Goal: Task Accomplishment & Management: Use online tool/utility

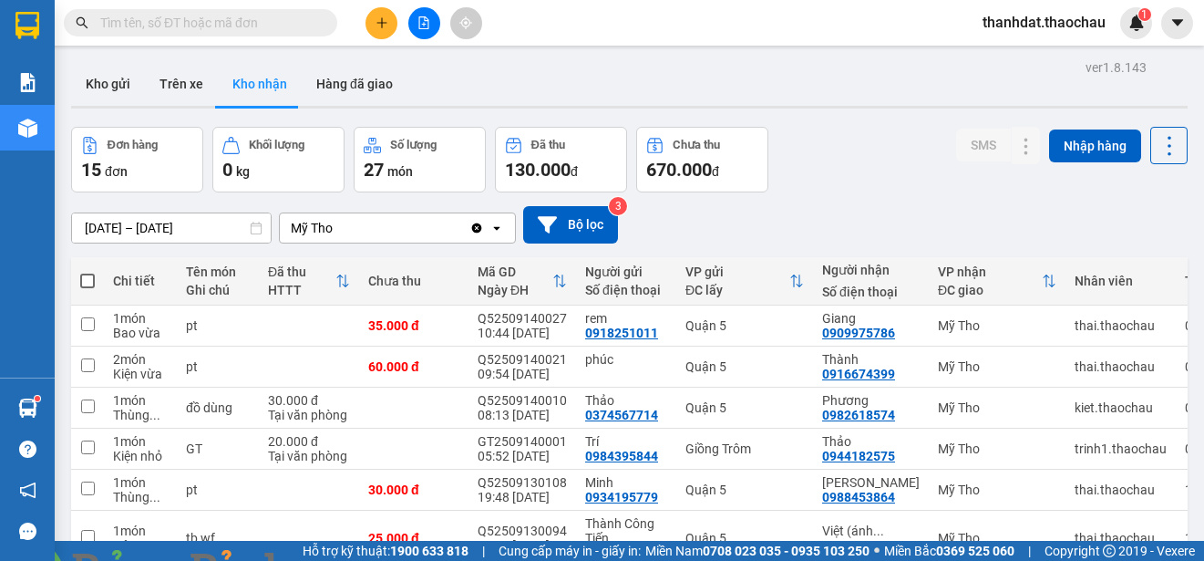
drag, startPoint x: 1165, startPoint y: 37, endPoint x: 1164, endPoint y: 50, distance: 12.8
click at [336, 560] on img at bounding box center [330, 571] width 11 height 11
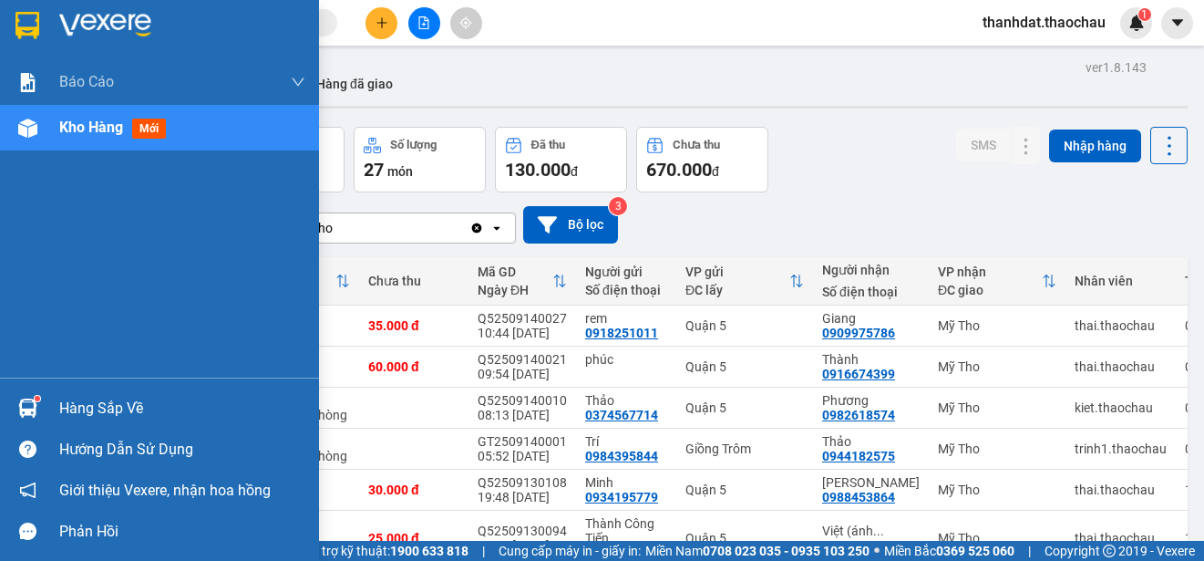
drag, startPoint x: 67, startPoint y: 404, endPoint x: 89, endPoint y: 412, distance: 23.4
click at [67, 404] on div "Hàng sắp về" at bounding box center [182, 408] width 246 height 27
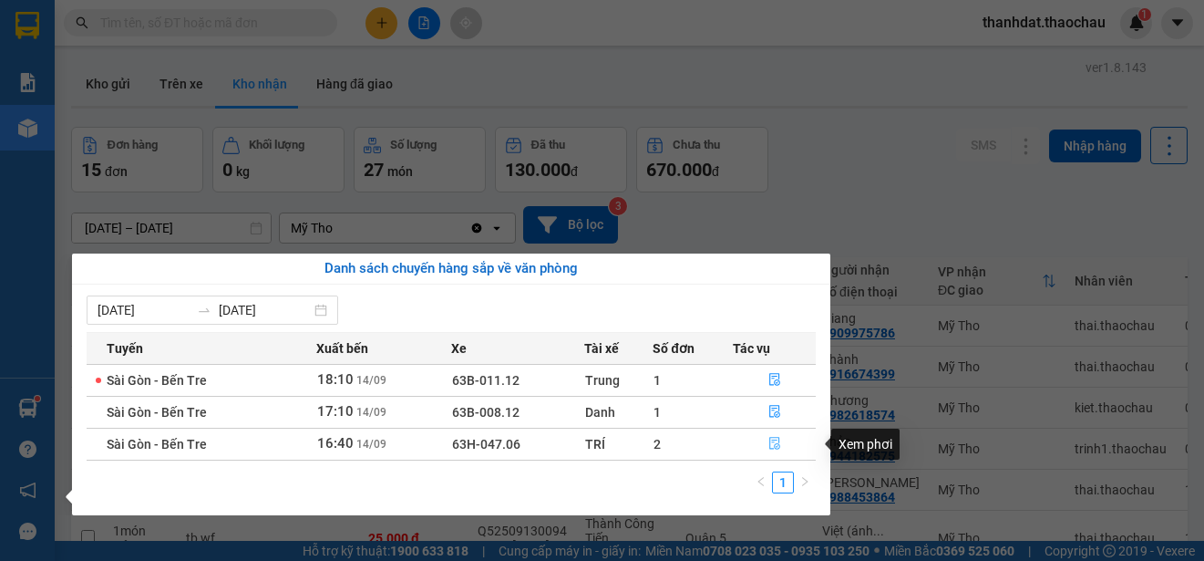
click at [774, 439] on icon "file-done" at bounding box center [775, 443] width 13 height 13
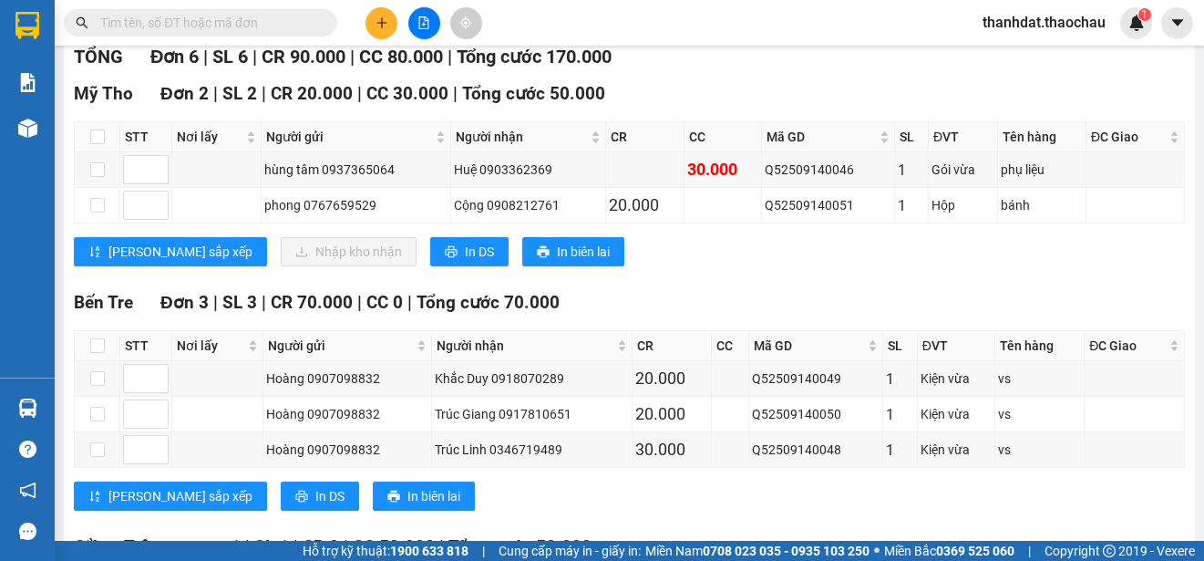
scroll to position [287, 0]
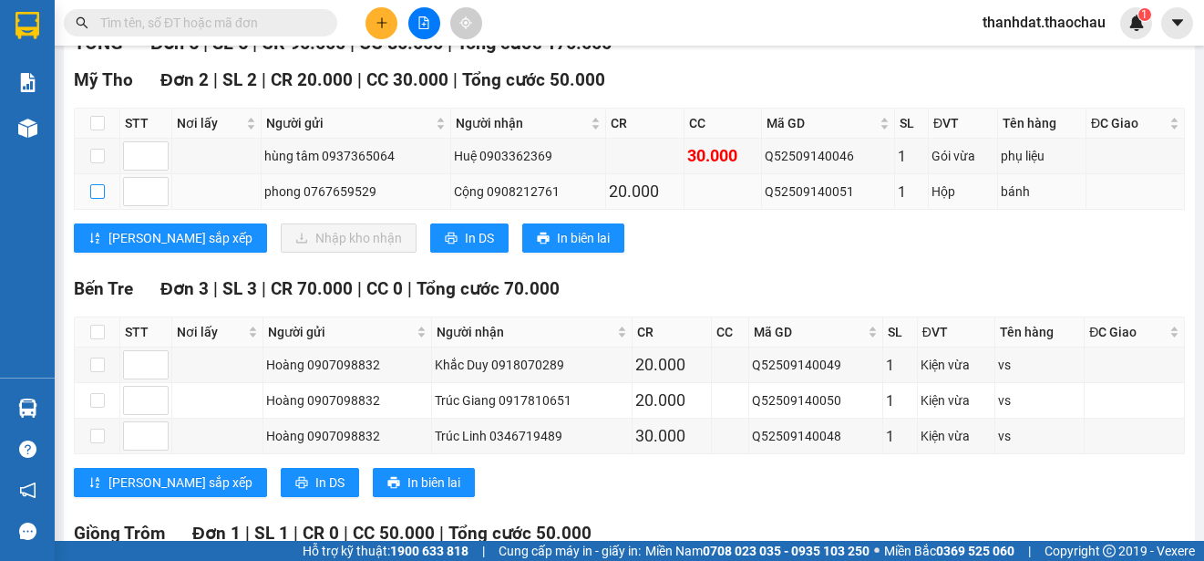
click at [96, 193] on input "checkbox" at bounding box center [97, 191] width 15 height 15
checkbox input "true"
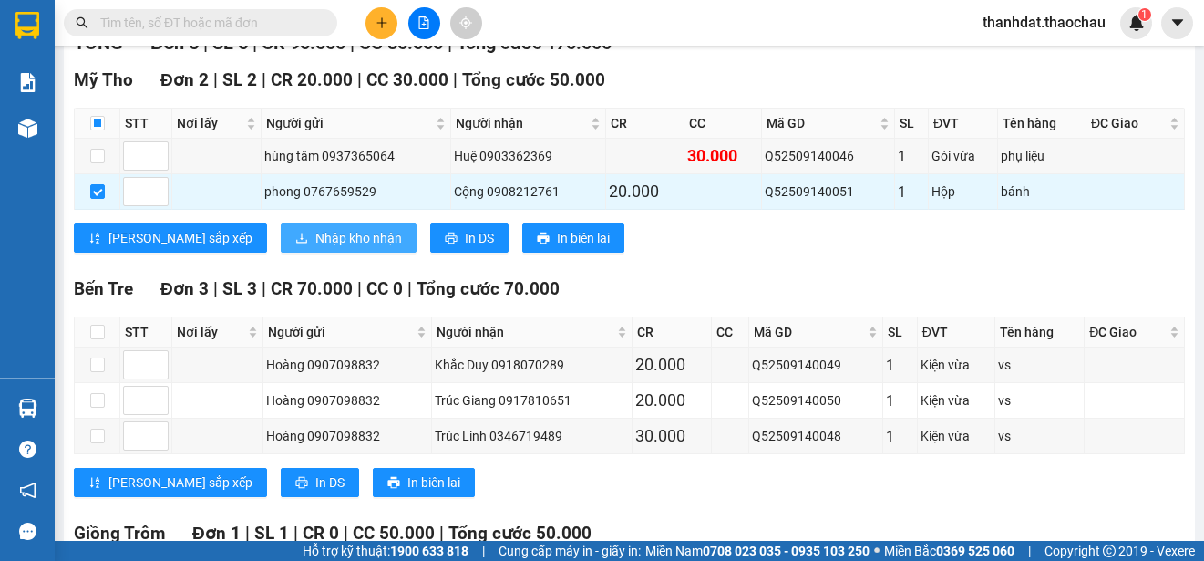
click at [315, 239] on span "Nhập kho nhận" at bounding box center [358, 238] width 87 height 20
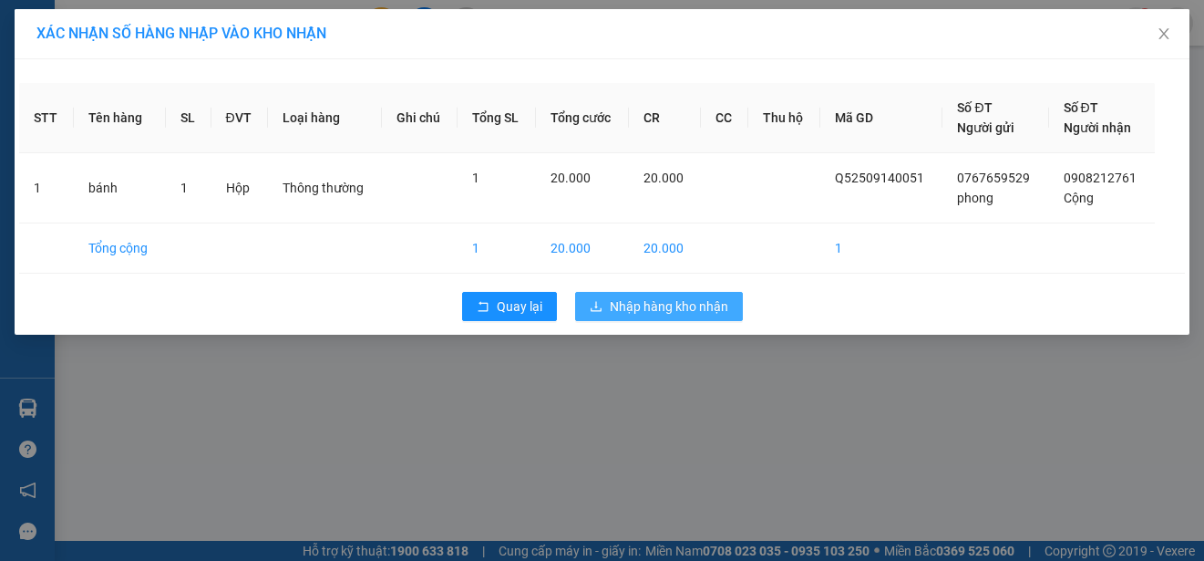
click at [651, 301] on span "Nhập hàng kho nhận" at bounding box center [669, 306] width 119 height 20
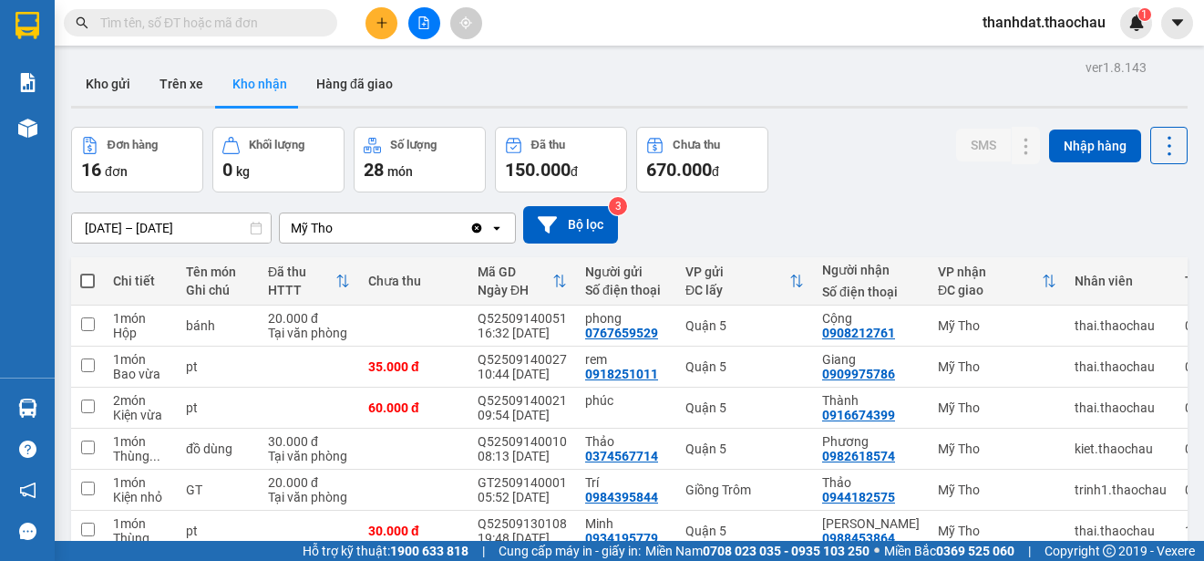
click at [21, 259] on div "Báo cáo Báo cáo dòng tiền (nhân viên) Doanh số tạo đơn theo VP gửi (nhân viên) …" at bounding box center [27, 218] width 55 height 318
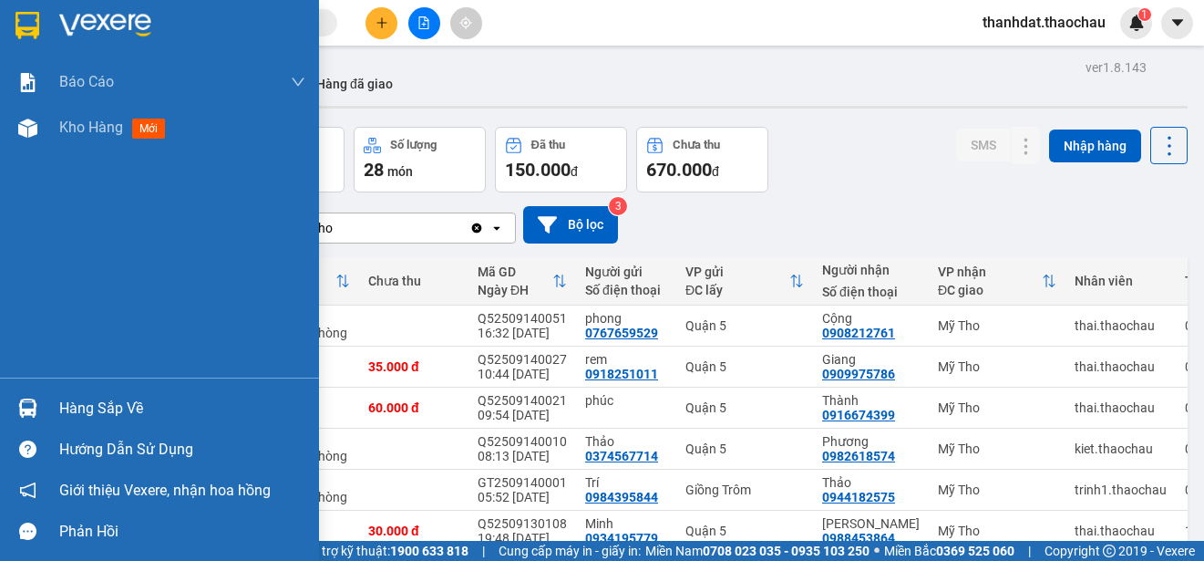
click at [76, 410] on div "Hàng sắp về" at bounding box center [182, 408] width 246 height 27
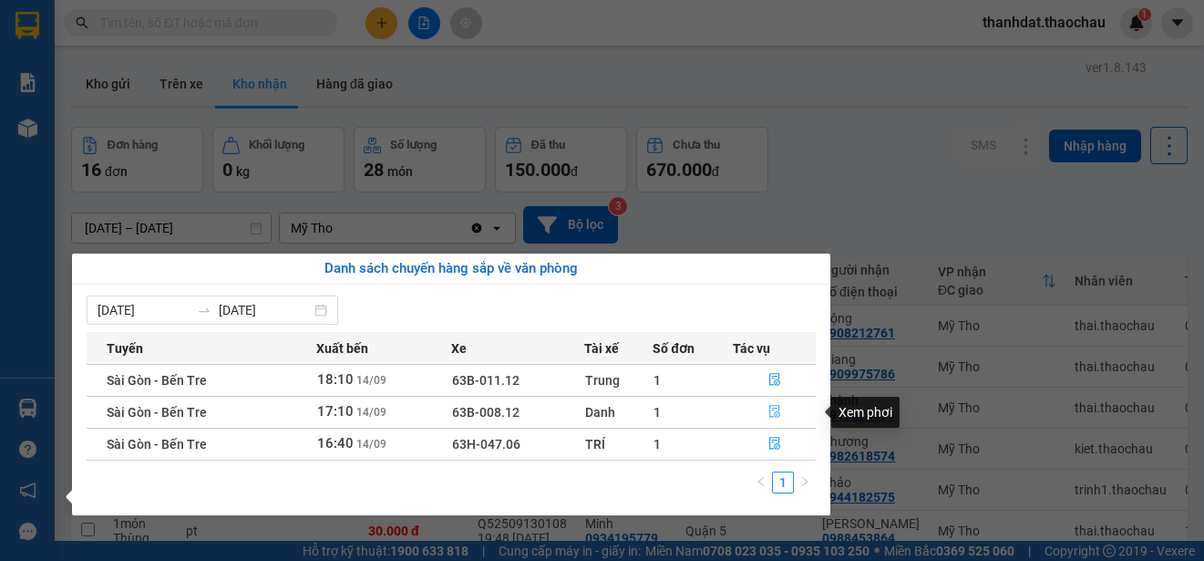
click at [776, 411] on icon "file-done" at bounding box center [775, 411] width 13 height 13
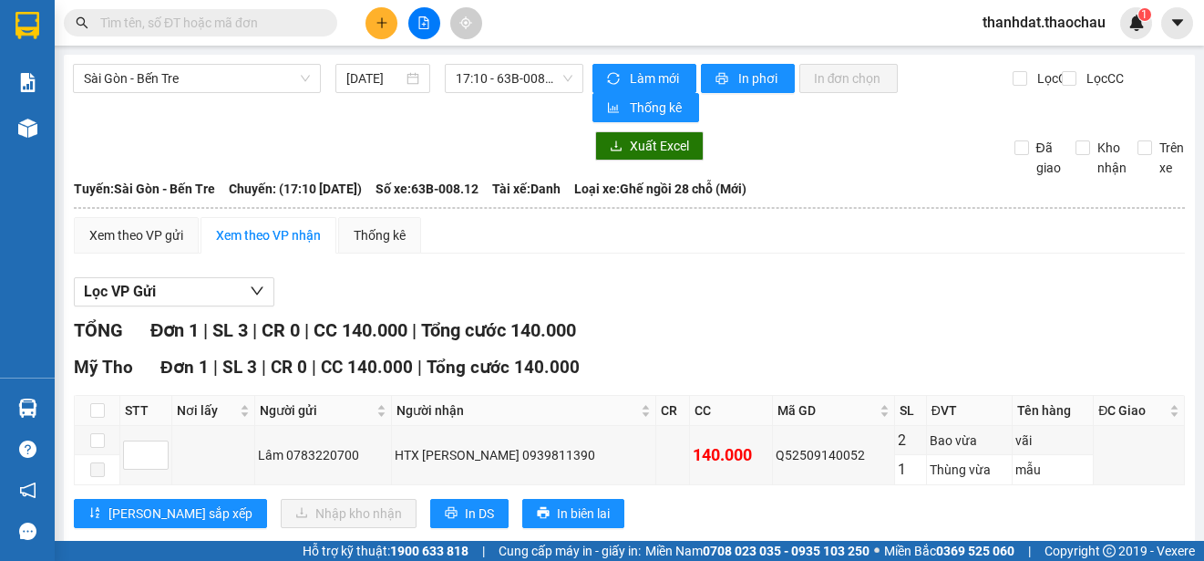
scroll to position [38, 0]
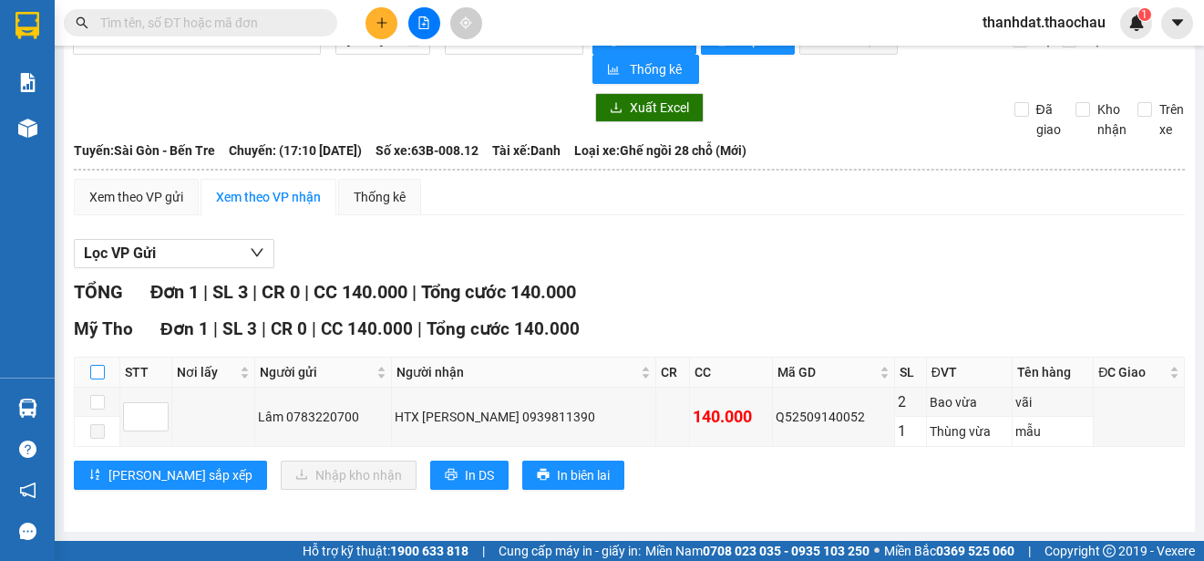
click at [100, 369] on input "checkbox" at bounding box center [97, 372] width 15 height 15
checkbox input "true"
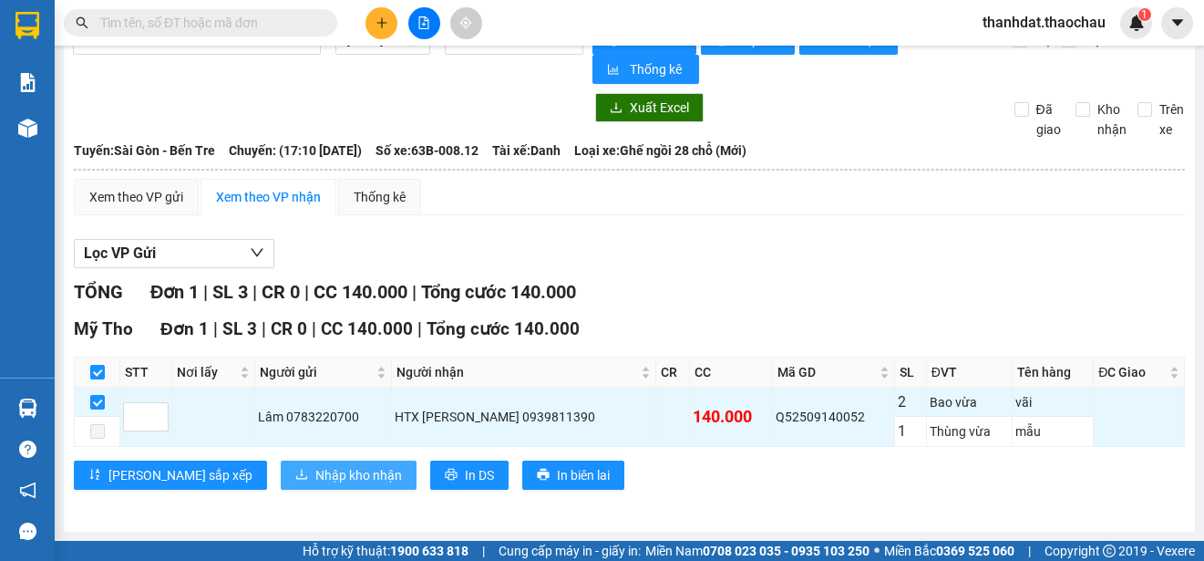
click at [315, 478] on span "Nhập kho nhận" at bounding box center [358, 475] width 87 height 20
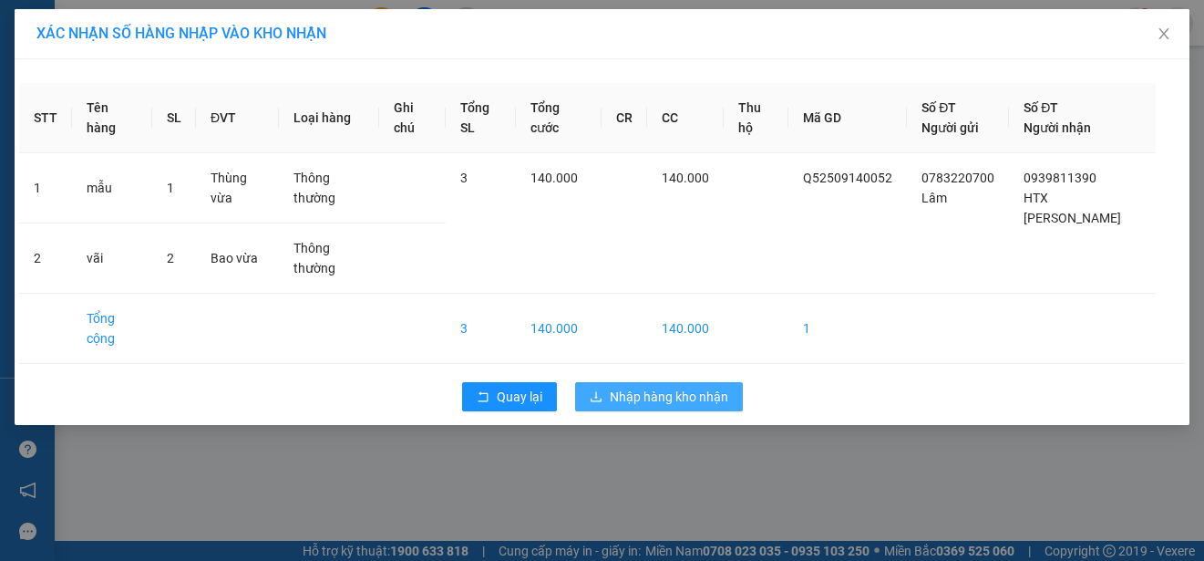
click at [689, 394] on span "Nhập hàng kho nhận" at bounding box center [669, 397] width 119 height 20
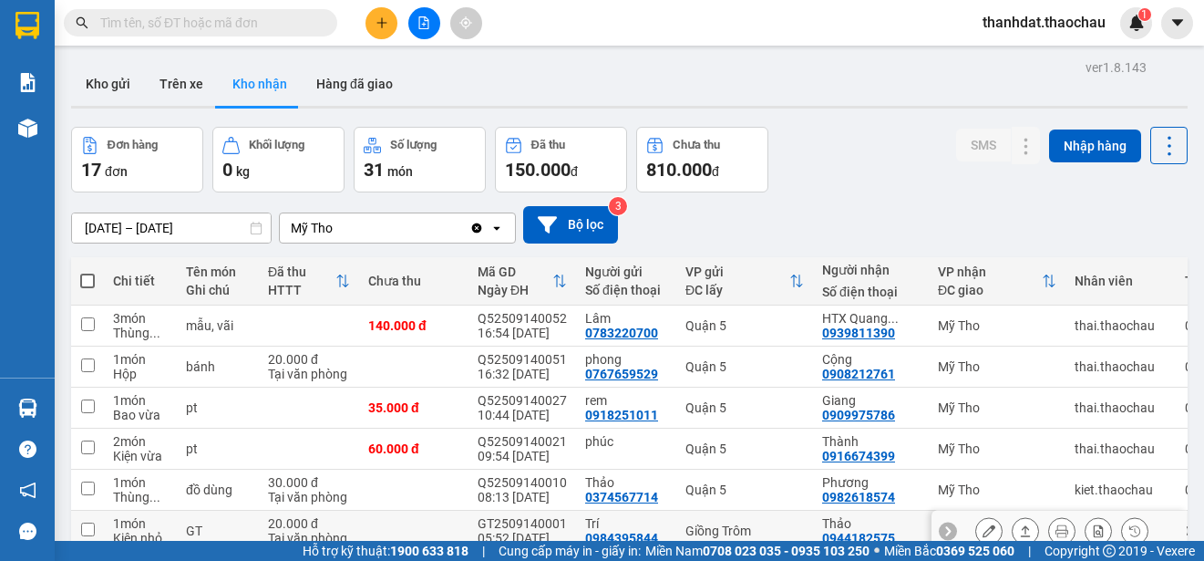
scroll to position [272, 0]
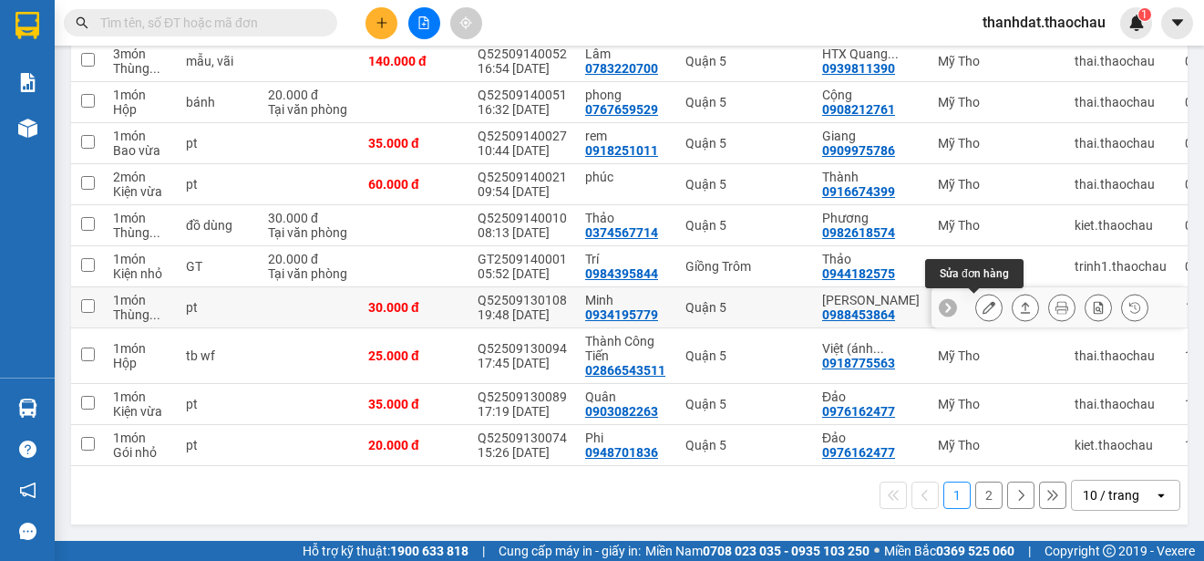
click at [983, 301] on icon at bounding box center [989, 307] width 13 height 13
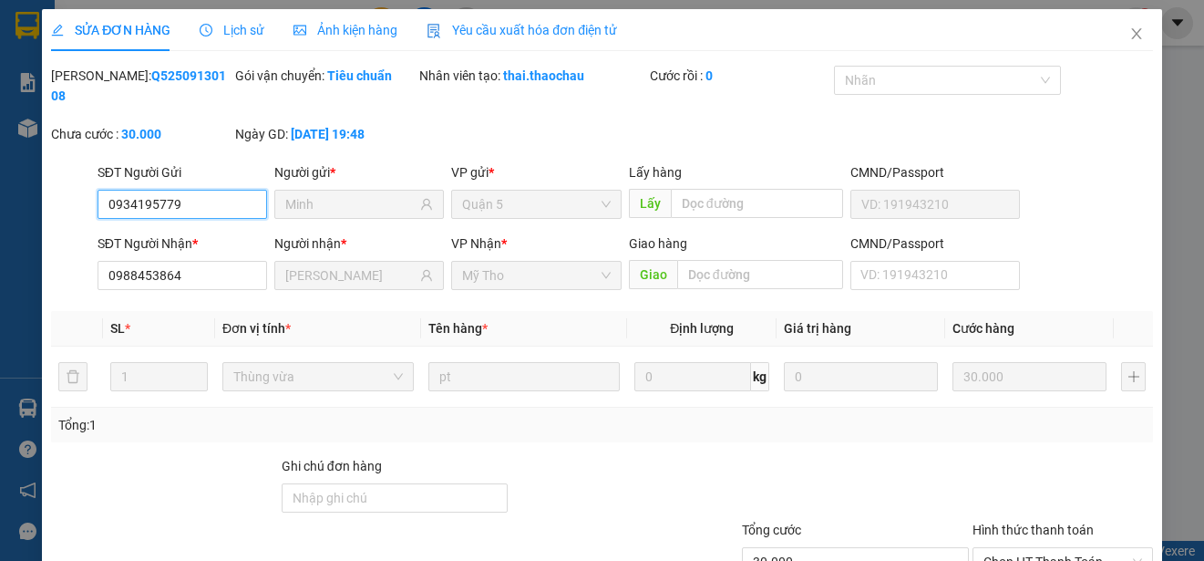
type input "0934195779"
type input "Minh"
type input "0988453864"
type input "[PERSON_NAME]"
type input "30.000"
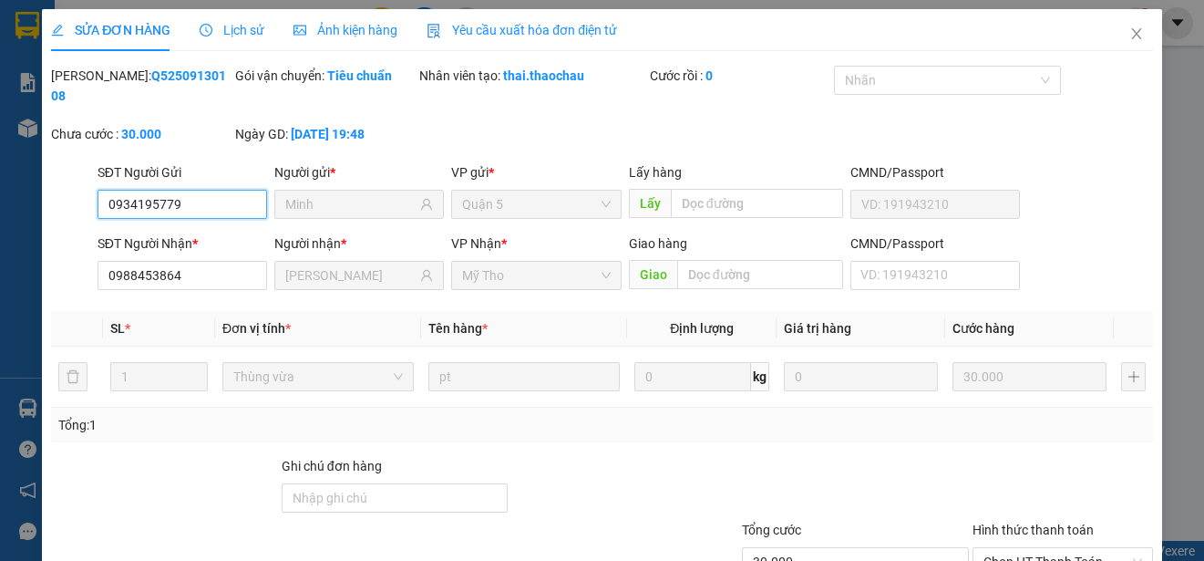
scroll to position [118, 0]
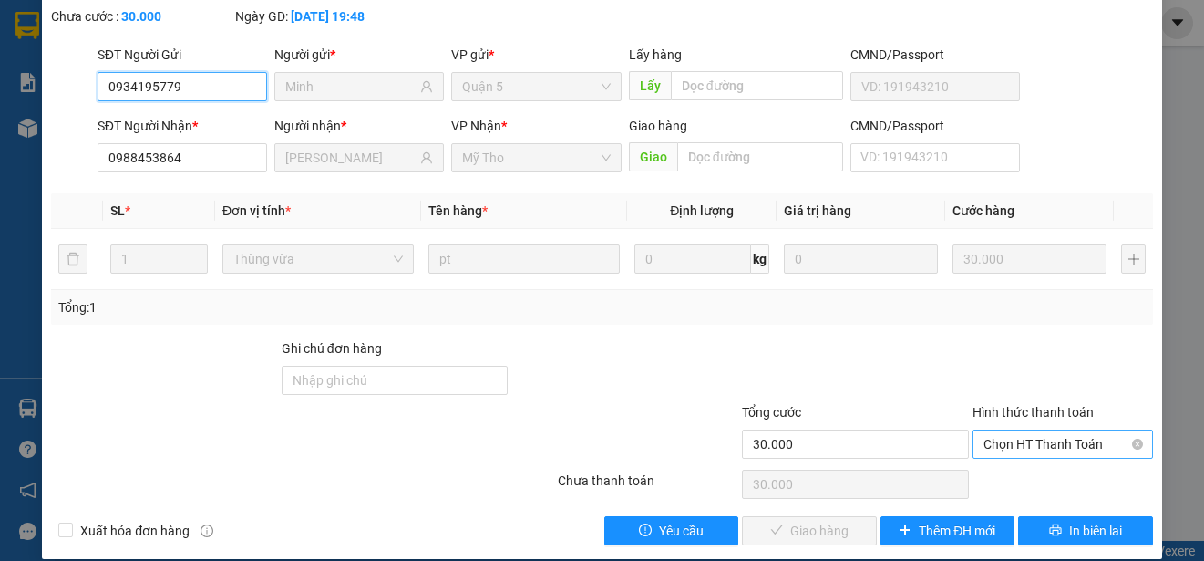
click at [1024, 439] on span "Chọn HT Thanh Toán" at bounding box center [1063, 443] width 159 height 27
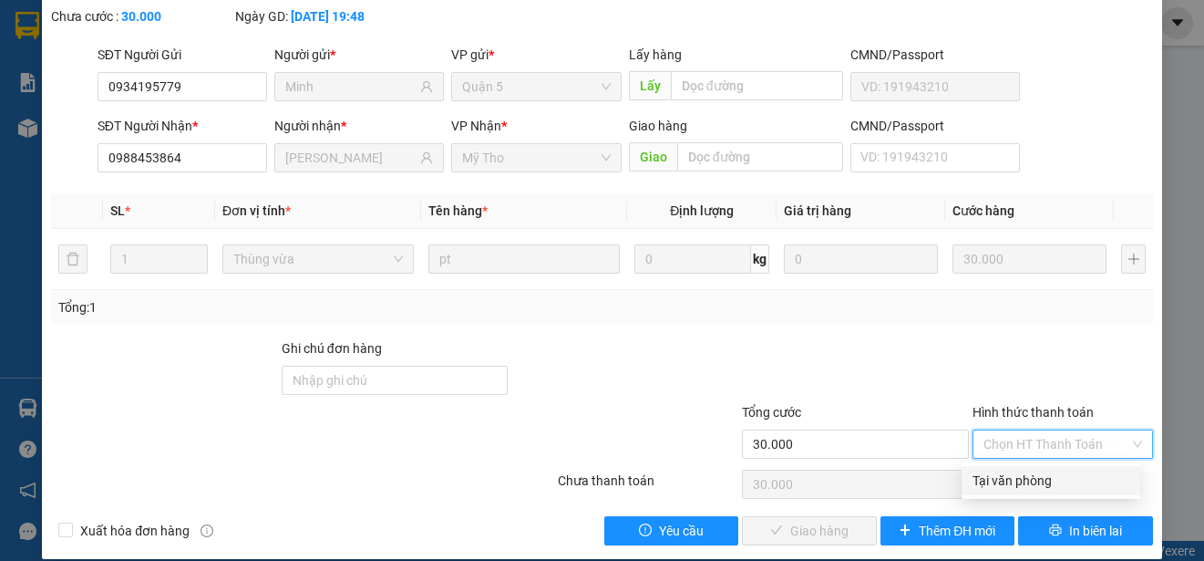
click at [1028, 475] on div "Tại văn phòng" at bounding box center [1051, 480] width 157 height 20
type input "0"
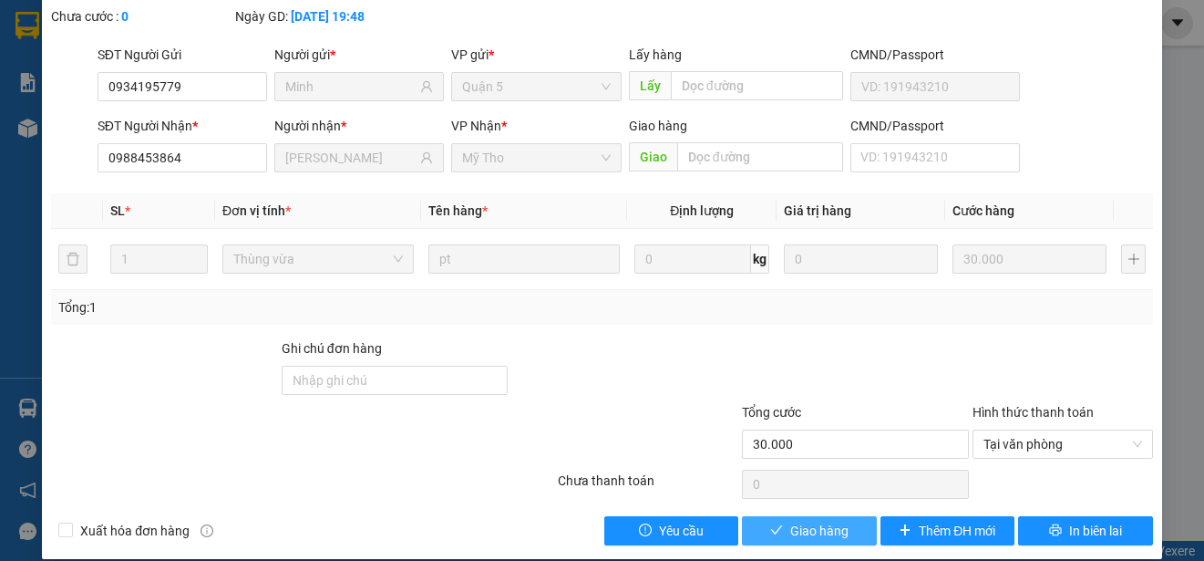
click at [810, 527] on span "Giao hàng" at bounding box center [819, 531] width 58 height 20
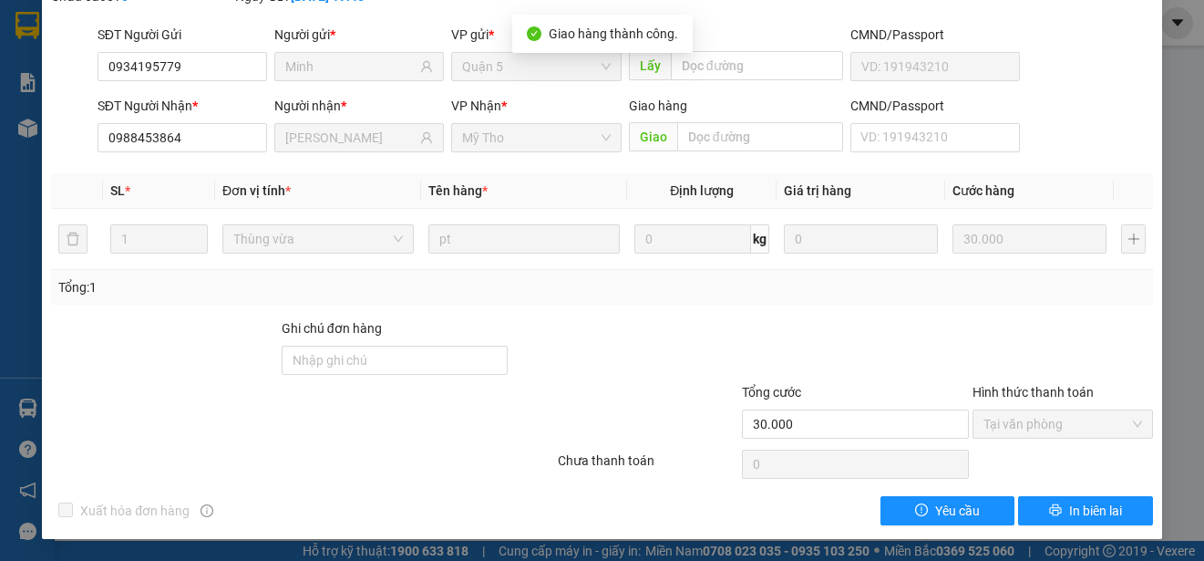
scroll to position [0, 0]
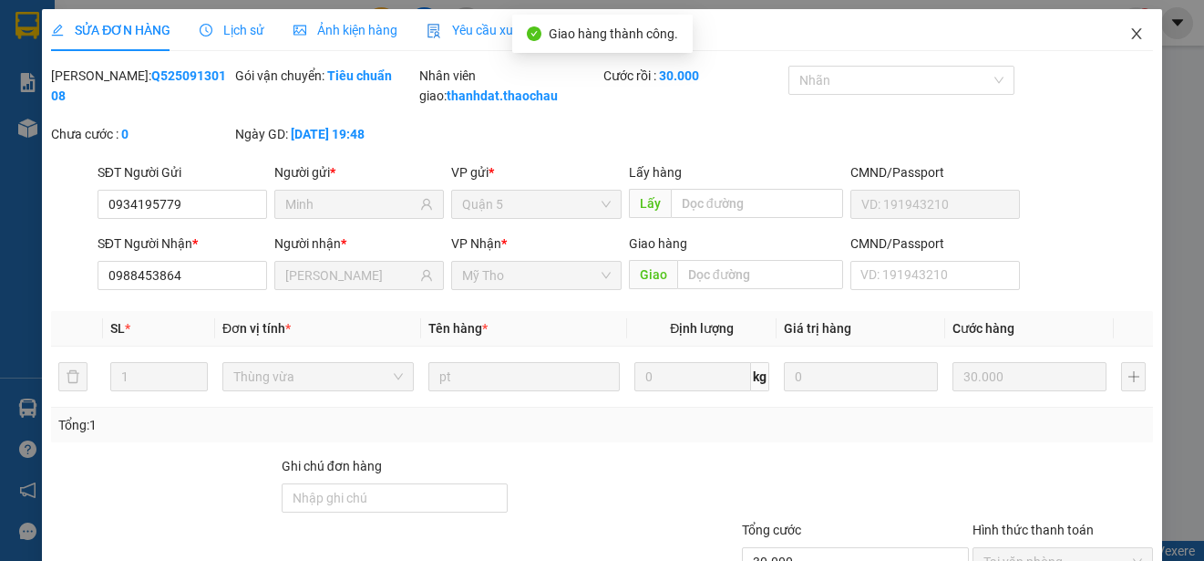
click at [1130, 33] on icon "close" at bounding box center [1137, 33] width 15 height 15
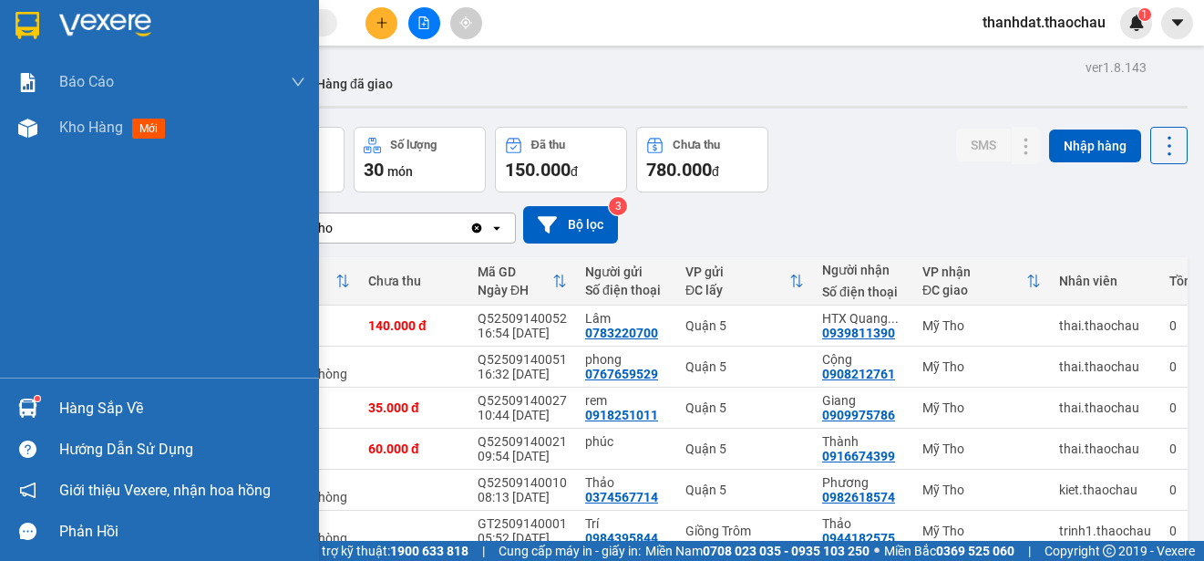
click at [89, 411] on div "Hàng sắp về" at bounding box center [182, 408] width 246 height 27
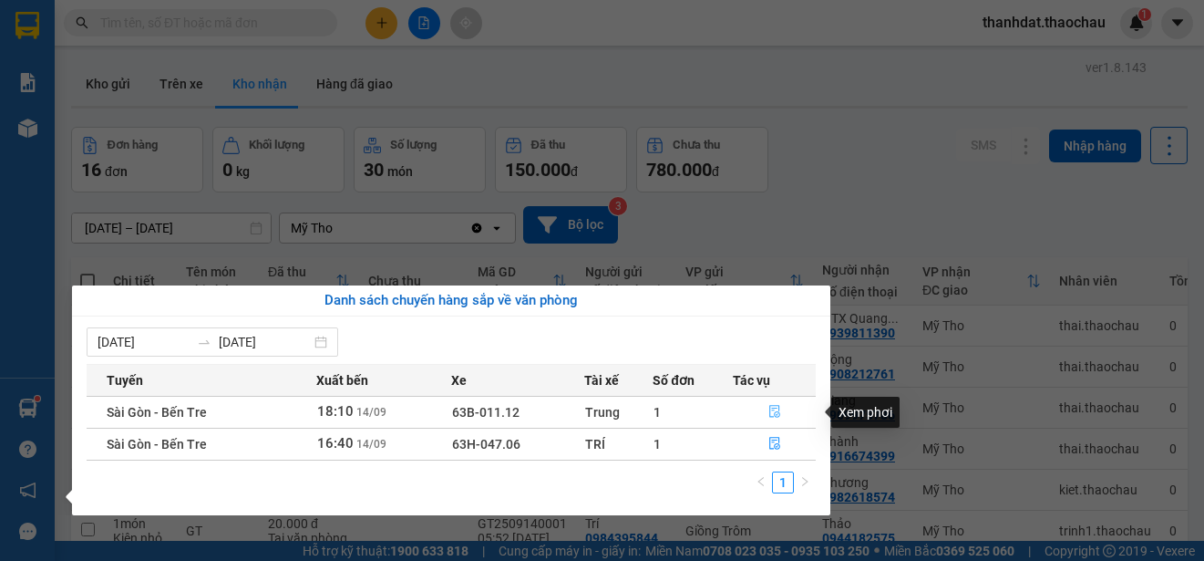
click at [771, 404] on button "button" at bounding box center [774, 412] width 81 height 29
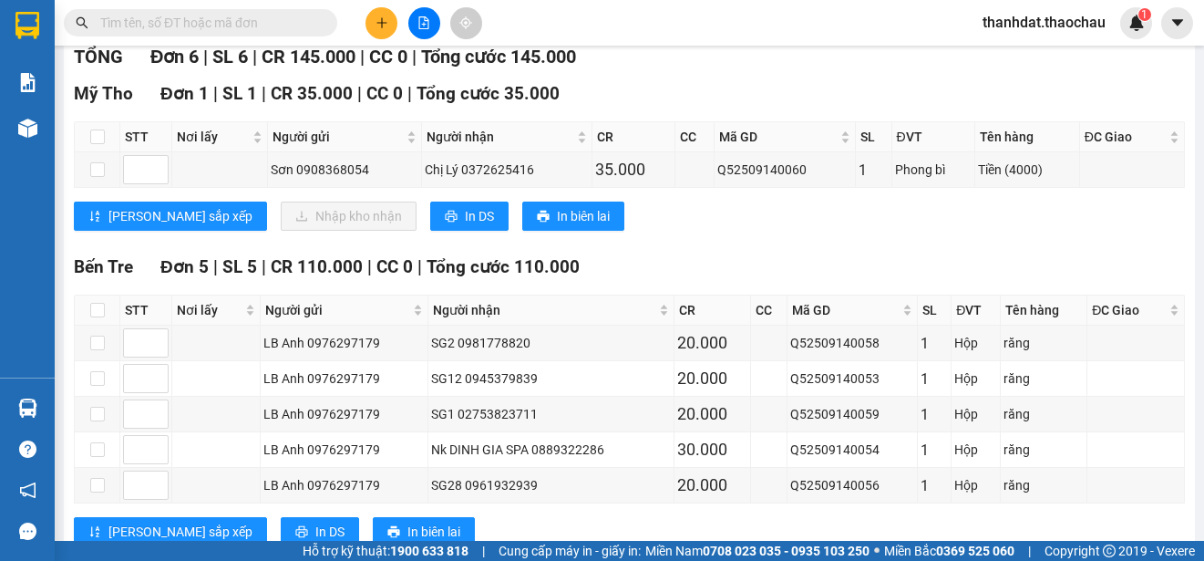
scroll to position [182, 0]
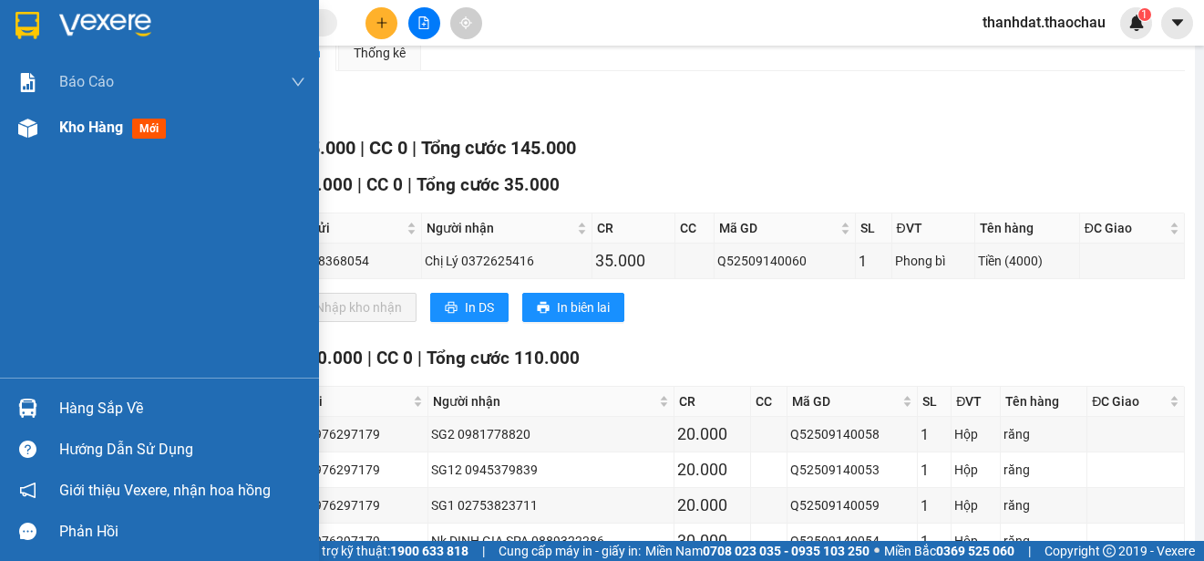
click at [63, 127] on span "Kho hàng" at bounding box center [91, 127] width 64 height 17
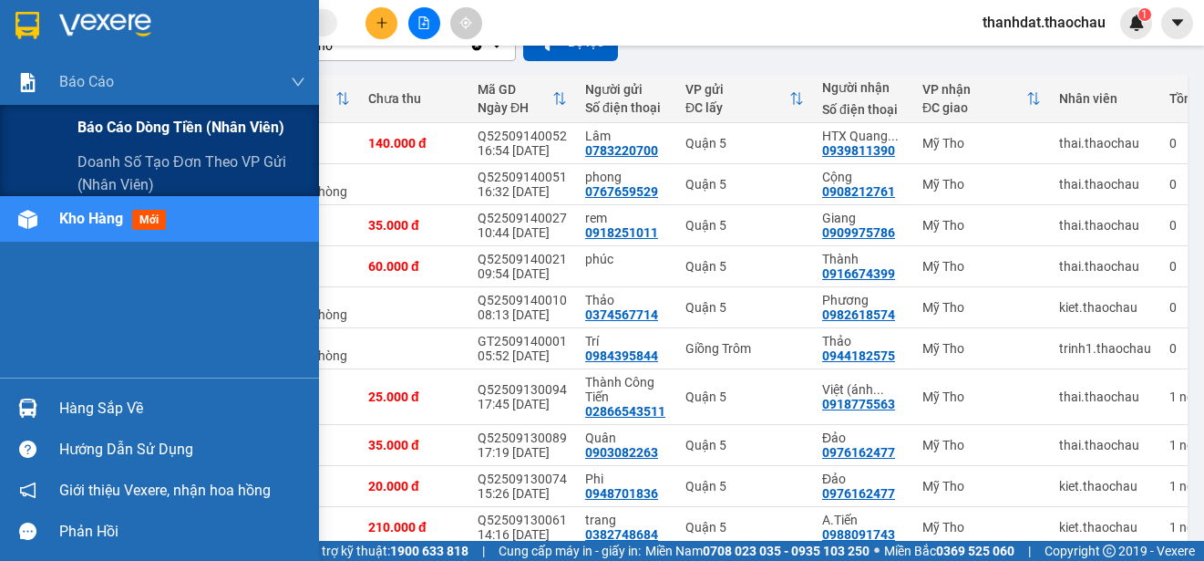
click at [107, 122] on span "Báo cáo dòng tiền (nhân viên)" at bounding box center [180, 127] width 207 height 23
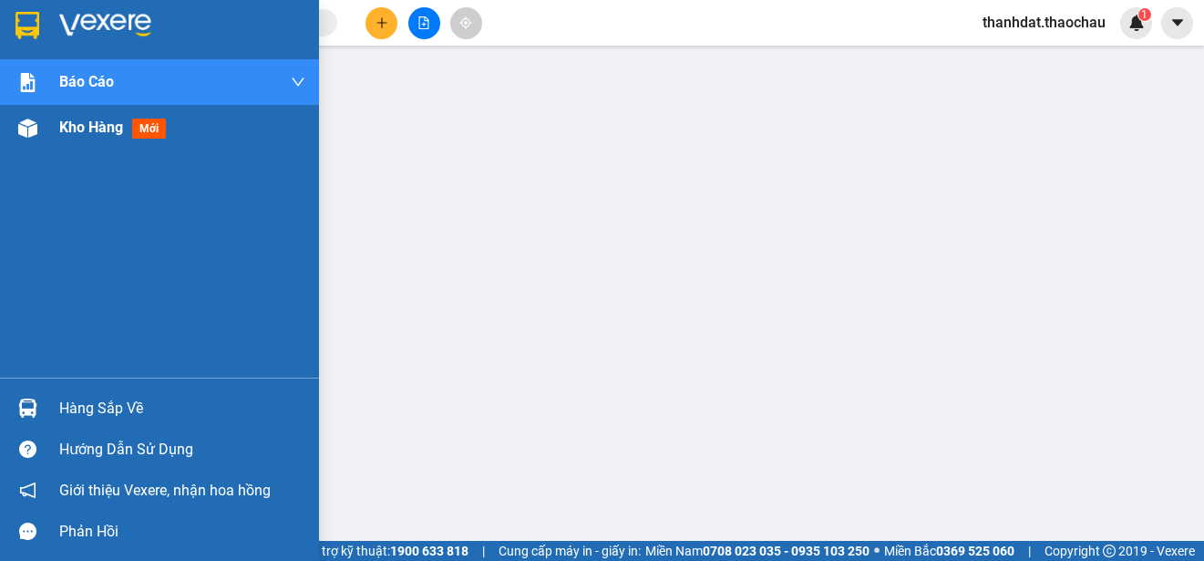
click at [94, 132] on span "Kho hàng" at bounding box center [91, 127] width 64 height 17
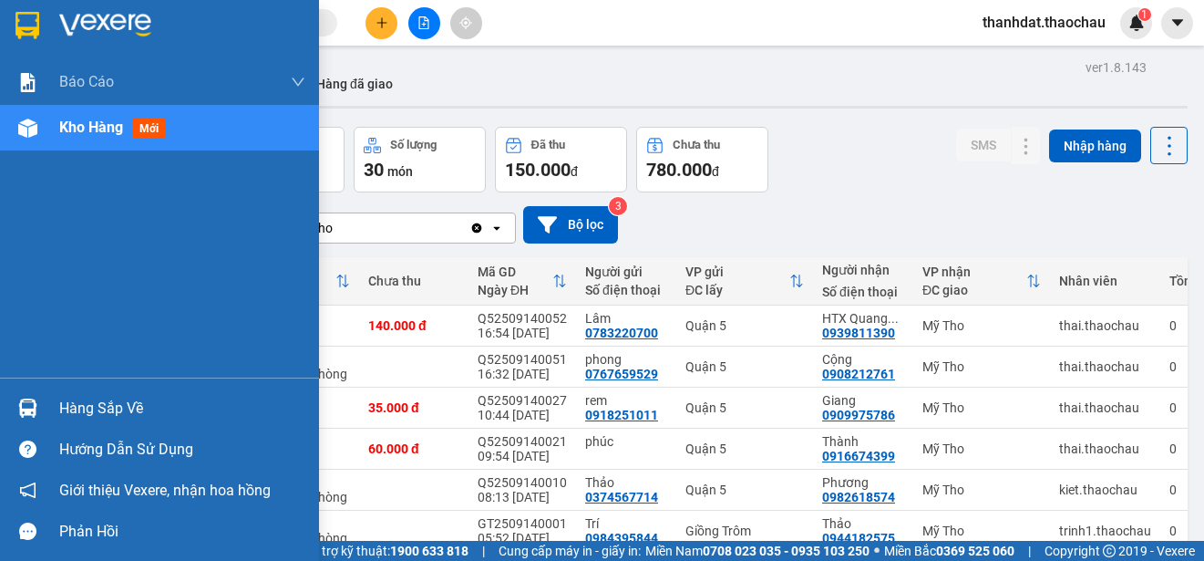
click at [71, 411] on div "Hàng sắp về" at bounding box center [182, 408] width 246 height 27
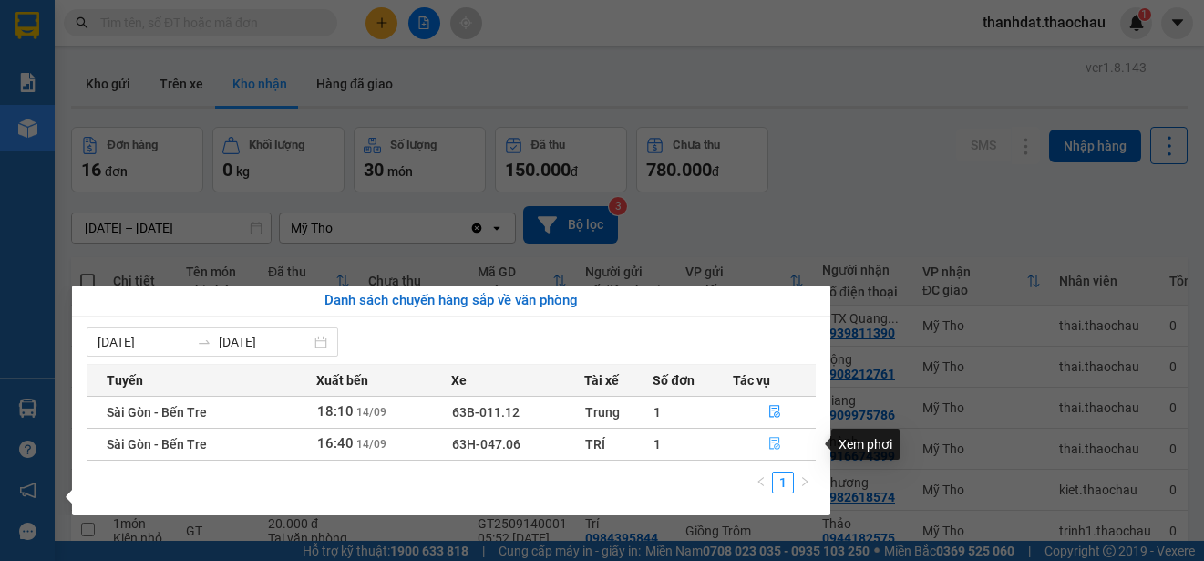
click at [777, 445] on icon "file-done" at bounding box center [775, 443] width 13 height 13
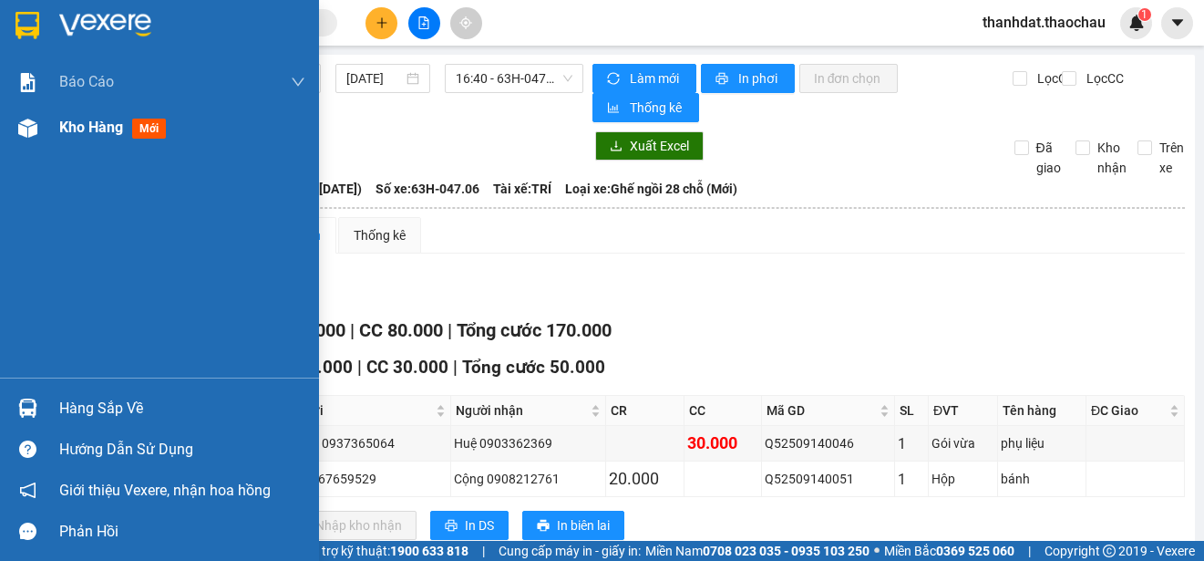
click at [72, 124] on span "Kho hàng" at bounding box center [91, 127] width 64 height 17
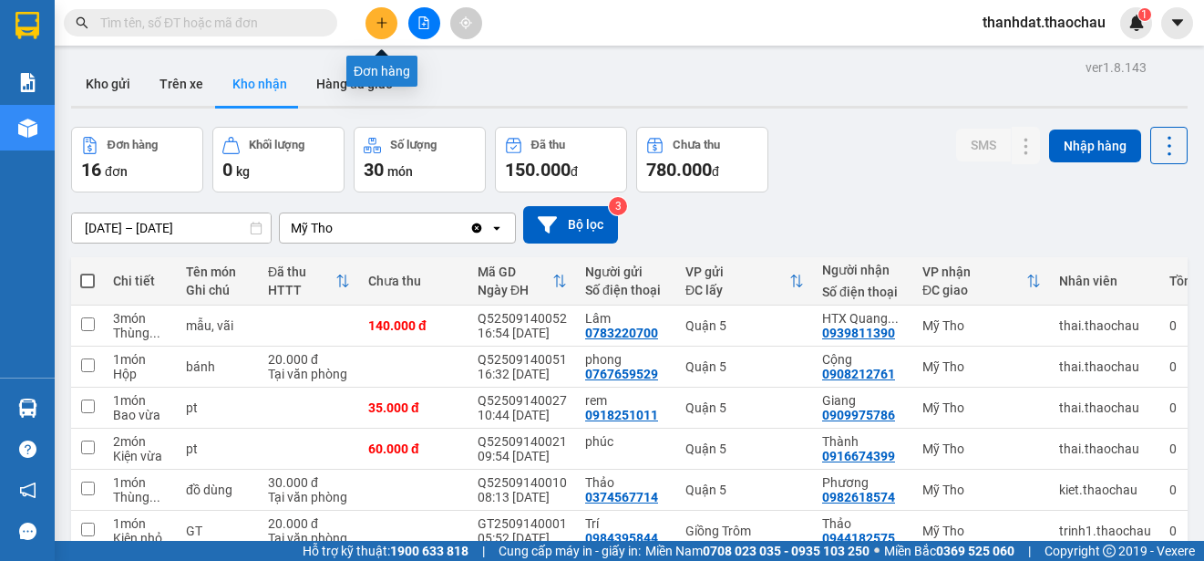
click at [380, 21] on icon "plus" at bounding box center [382, 22] width 13 height 13
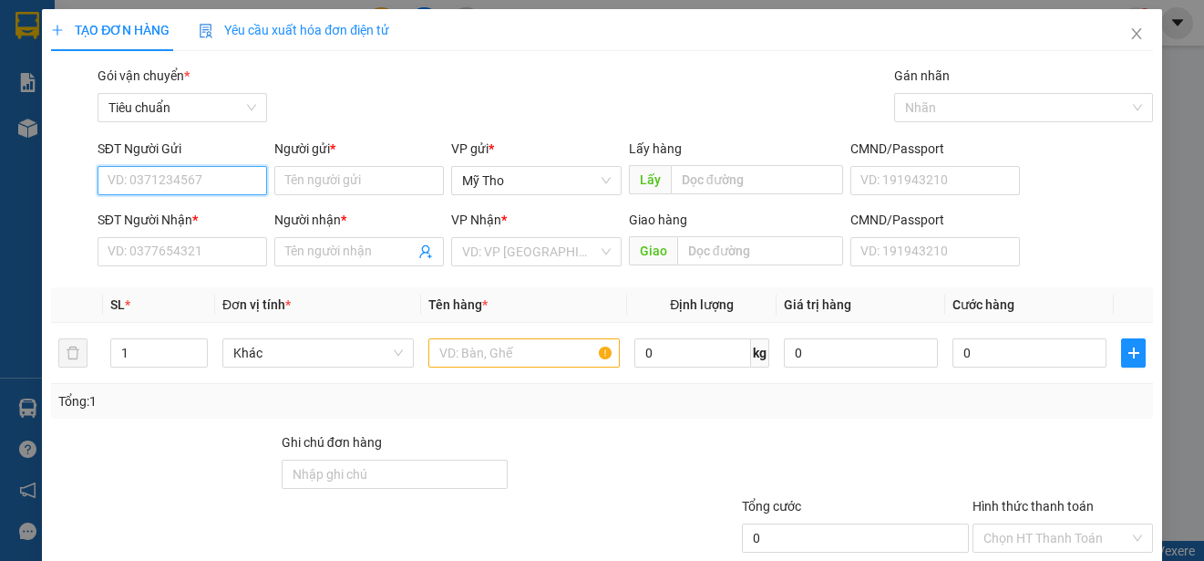
click at [247, 177] on input "SĐT Người Gửi" at bounding box center [183, 180] width 170 height 29
click at [201, 215] on div "0354445491 - Thủy" at bounding box center [181, 217] width 146 height 20
type input "0354445491"
type input "Thủy"
type input "0354445491"
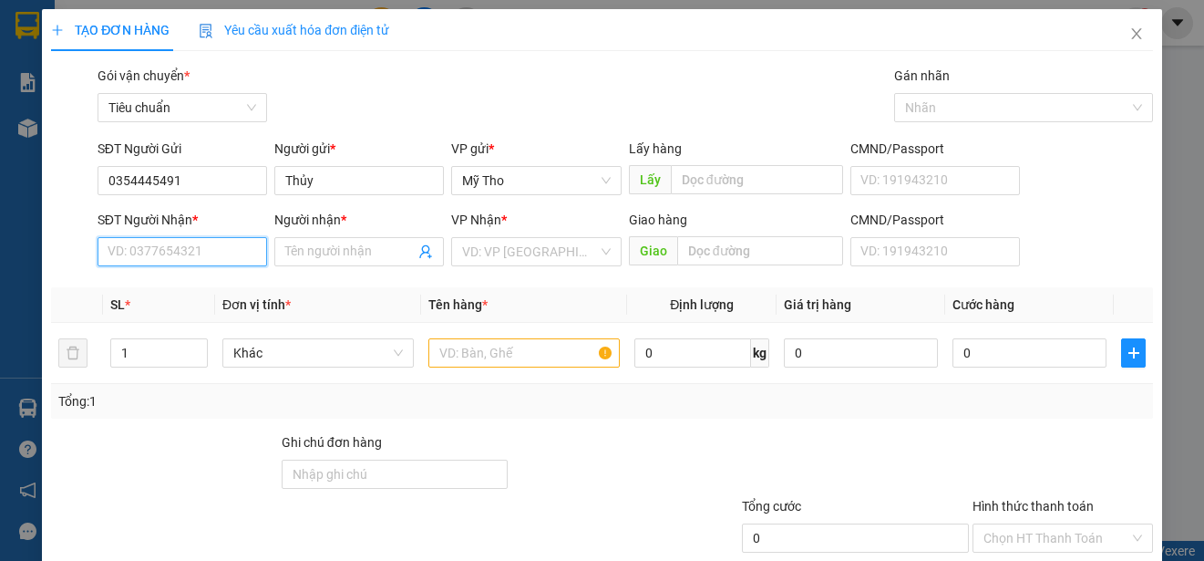
click at [190, 252] on input "SĐT Người Nhận *" at bounding box center [183, 251] width 170 height 29
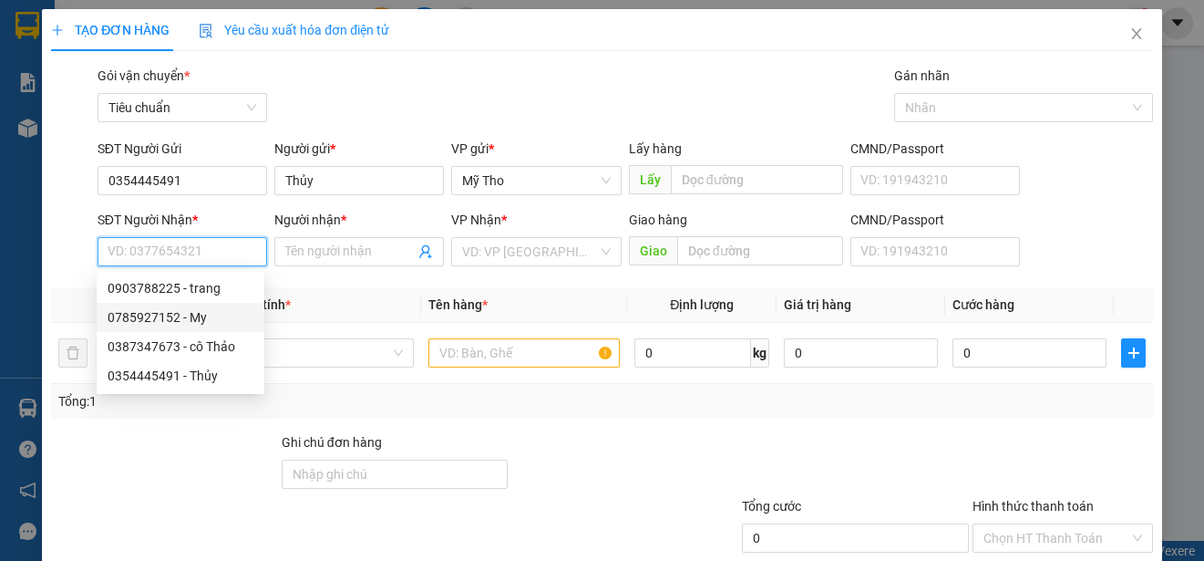
click at [191, 316] on div "0785927152 - My" at bounding box center [181, 317] width 146 height 20
type input "0785927152"
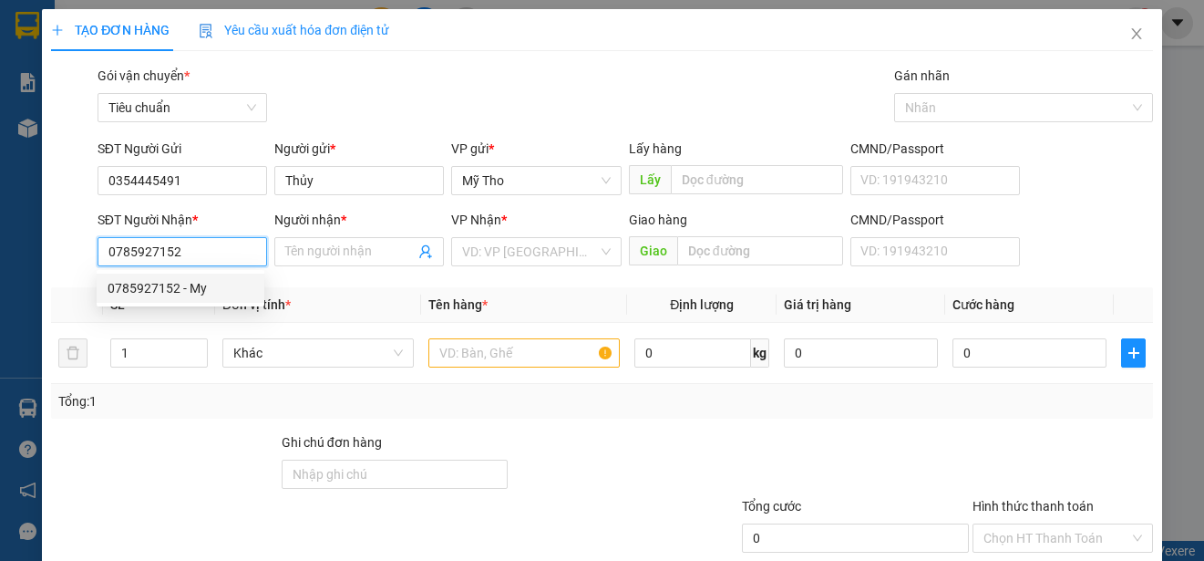
type input "My"
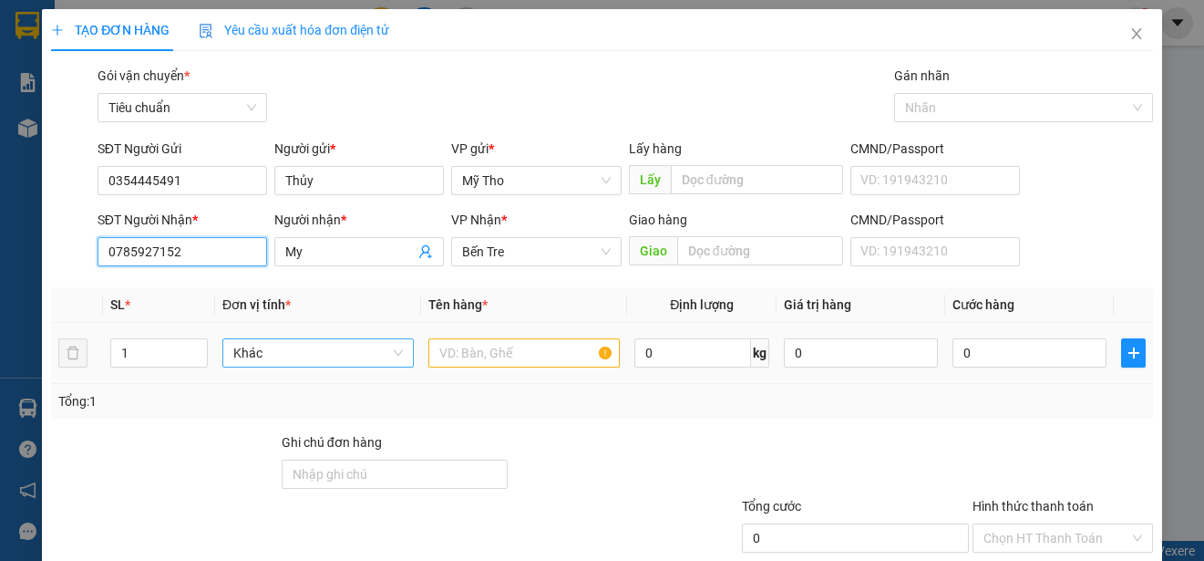
click at [257, 360] on span "Khác" at bounding box center [318, 352] width 170 height 27
type input "boc"
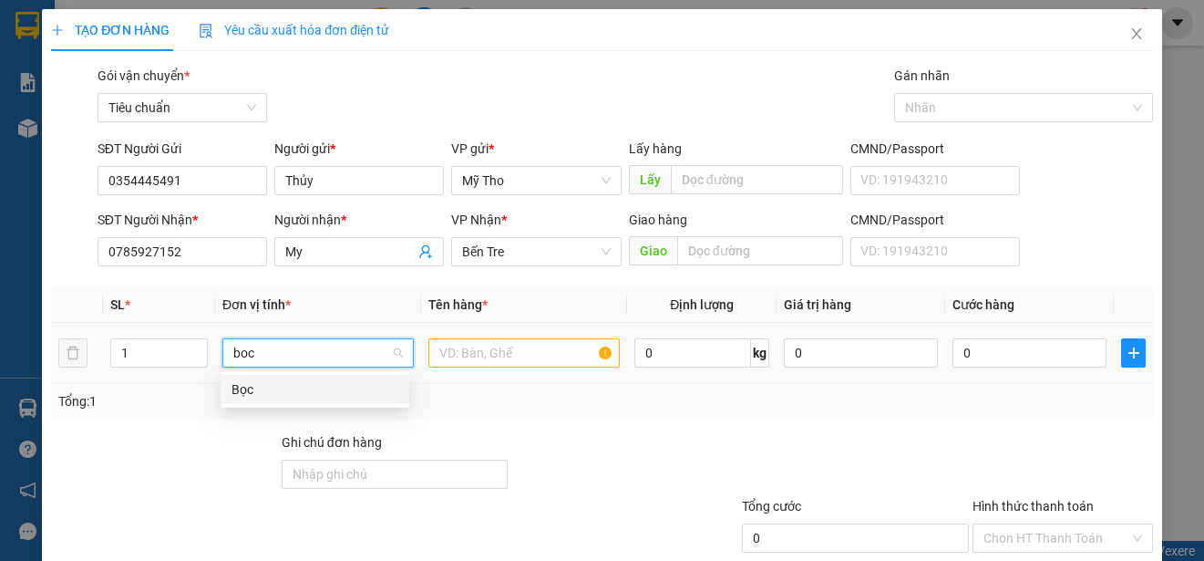
click at [238, 382] on div "Bọc" at bounding box center [315, 389] width 167 height 20
click at [501, 360] on input "text" at bounding box center [524, 352] width 191 height 29
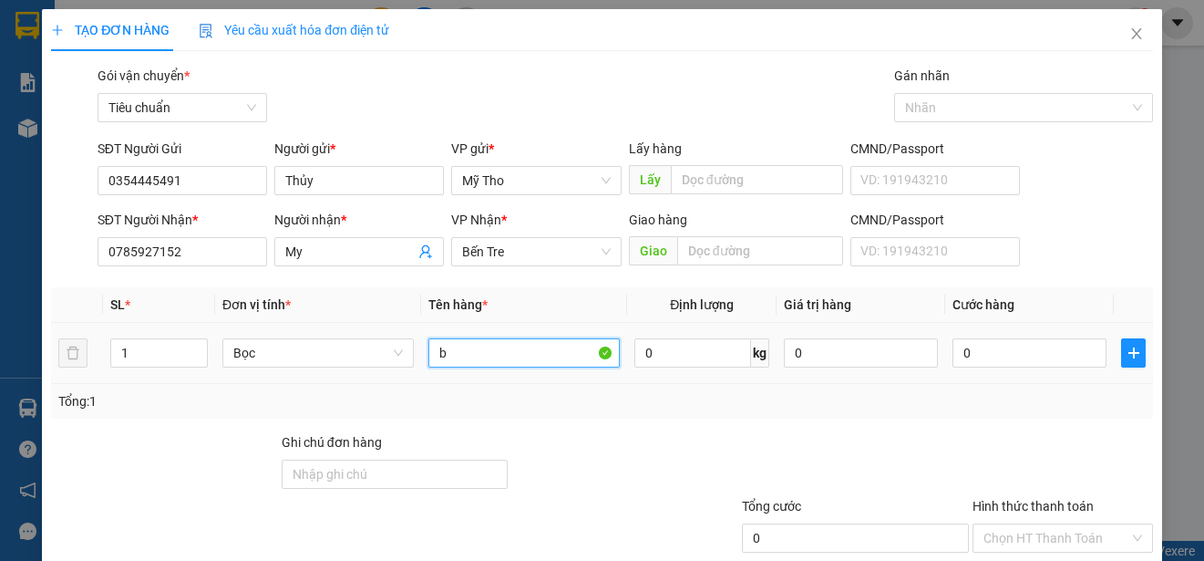
paste input "ánh"
type input "bánh"
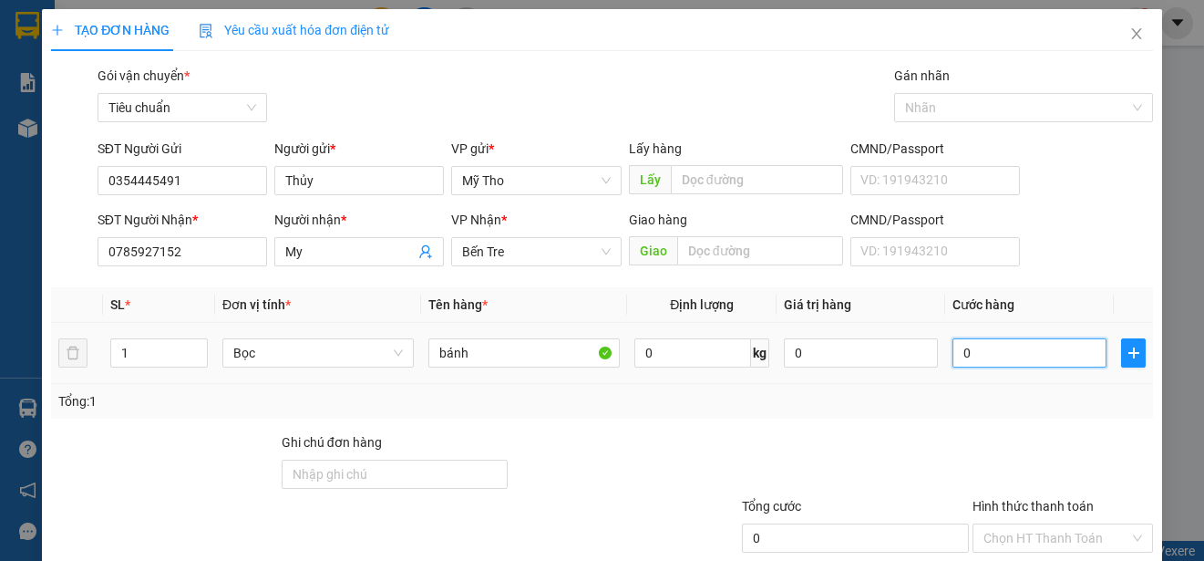
click at [969, 355] on input "0" at bounding box center [1030, 352] width 154 height 29
type input "2"
type input "25"
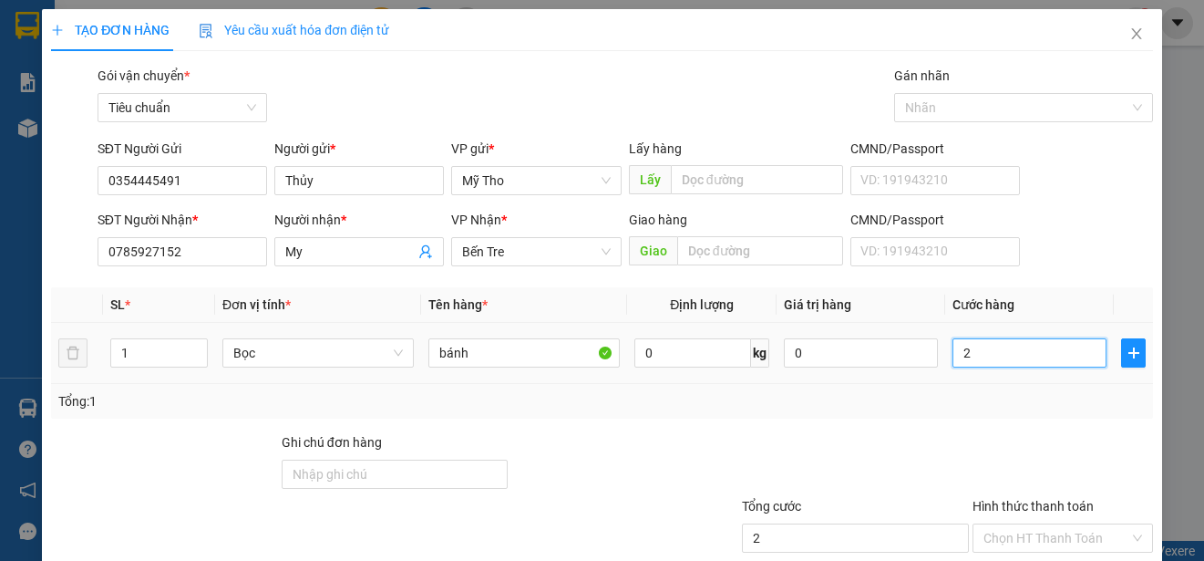
type input "25"
type input "250"
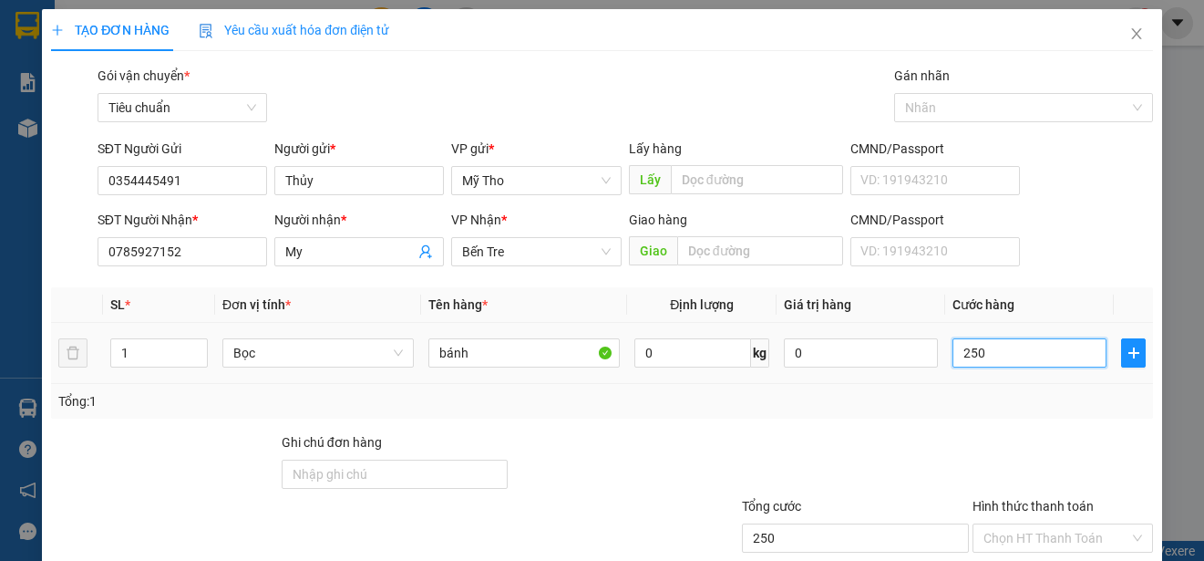
type input "2.500"
type input "25.000"
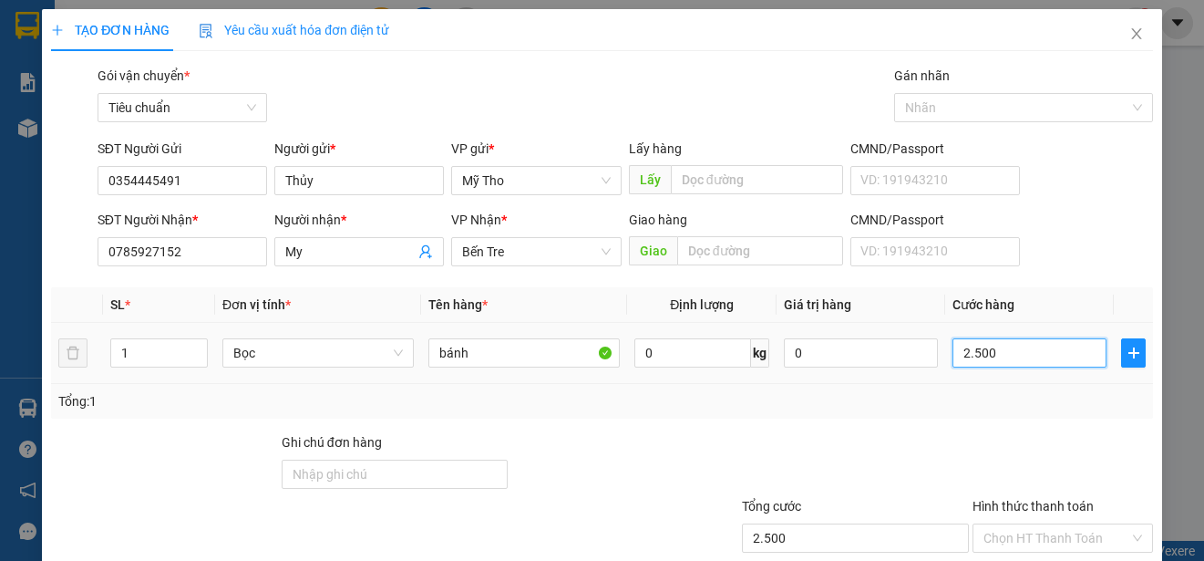
type input "25.000"
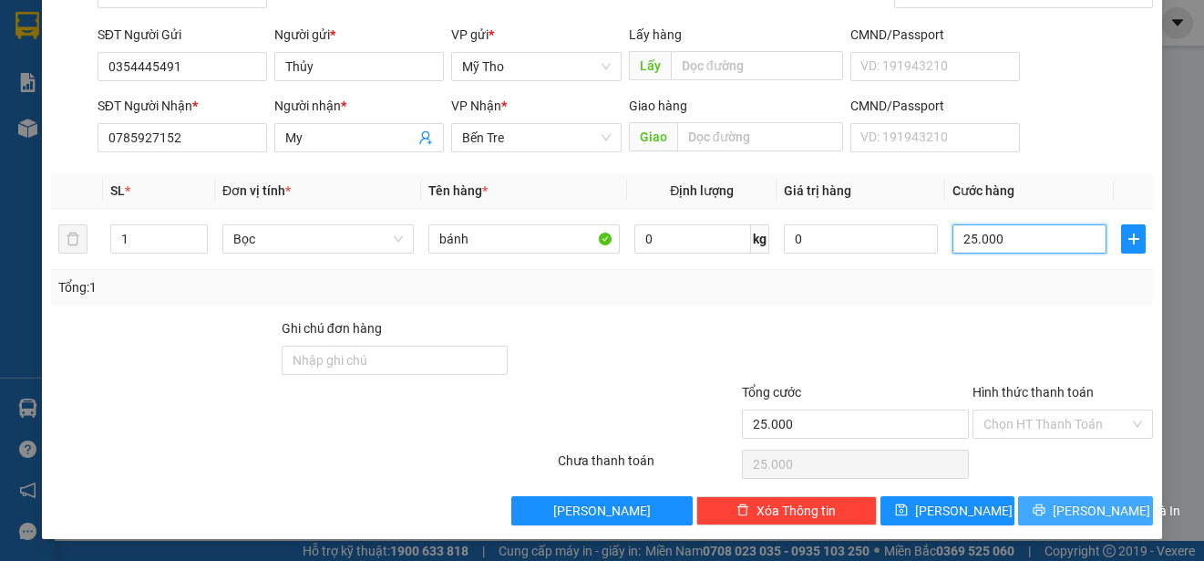
type input "25.000"
click at [1068, 507] on span "[PERSON_NAME] và In" at bounding box center [1117, 511] width 128 height 20
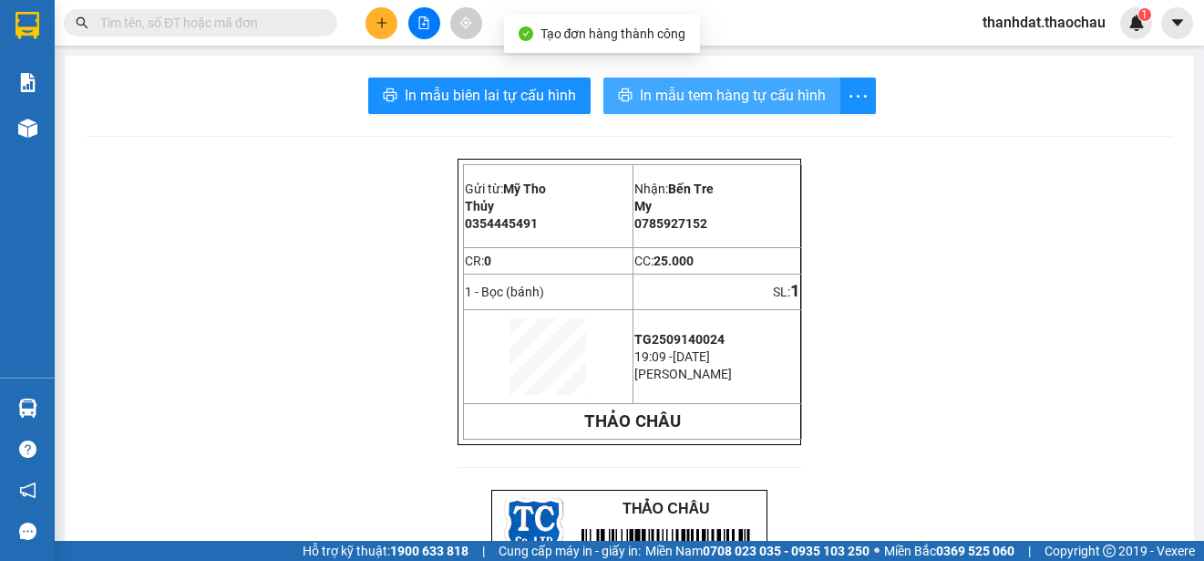
click at [707, 88] on span "In mẫu tem hàng tự cấu hình" at bounding box center [733, 95] width 186 height 23
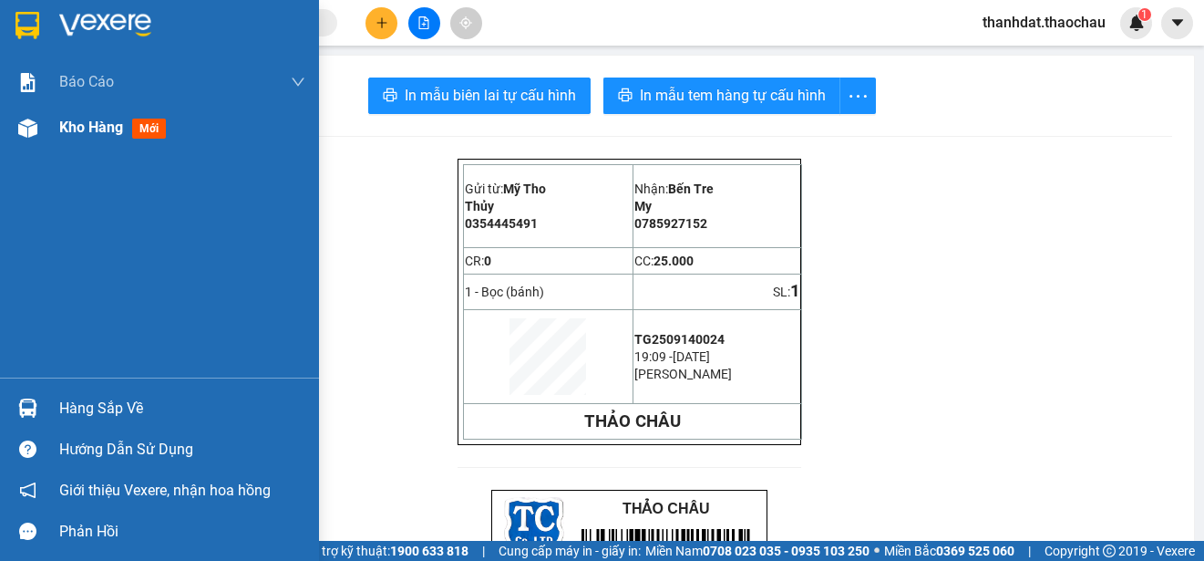
click at [57, 124] on div "Kho hàng mới" at bounding box center [159, 128] width 319 height 46
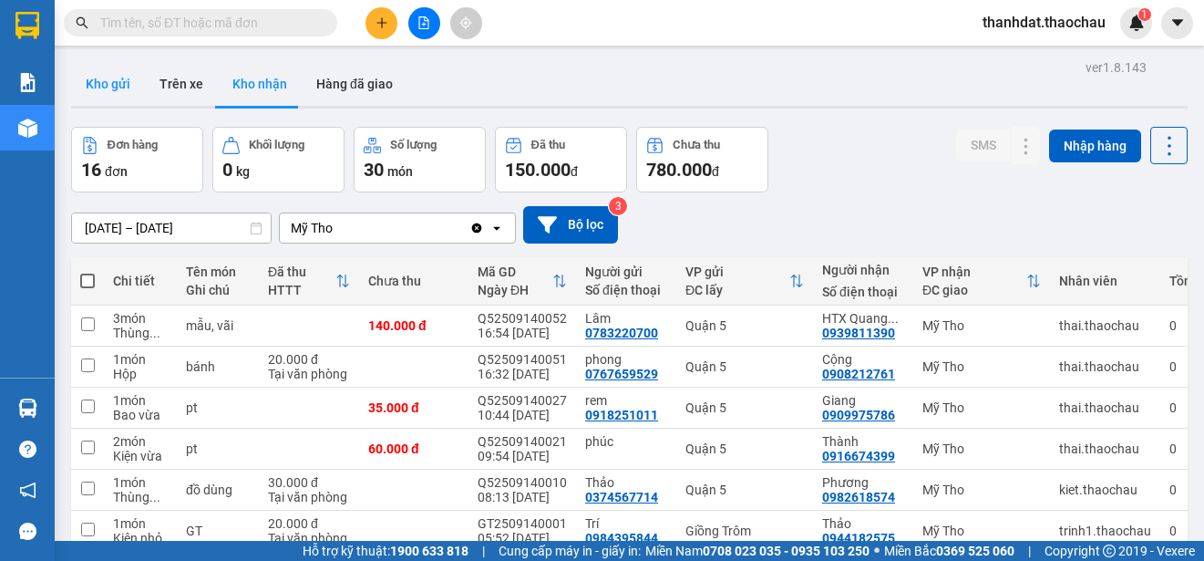
click at [100, 80] on button "Kho gửi" at bounding box center [108, 84] width 74 height 44
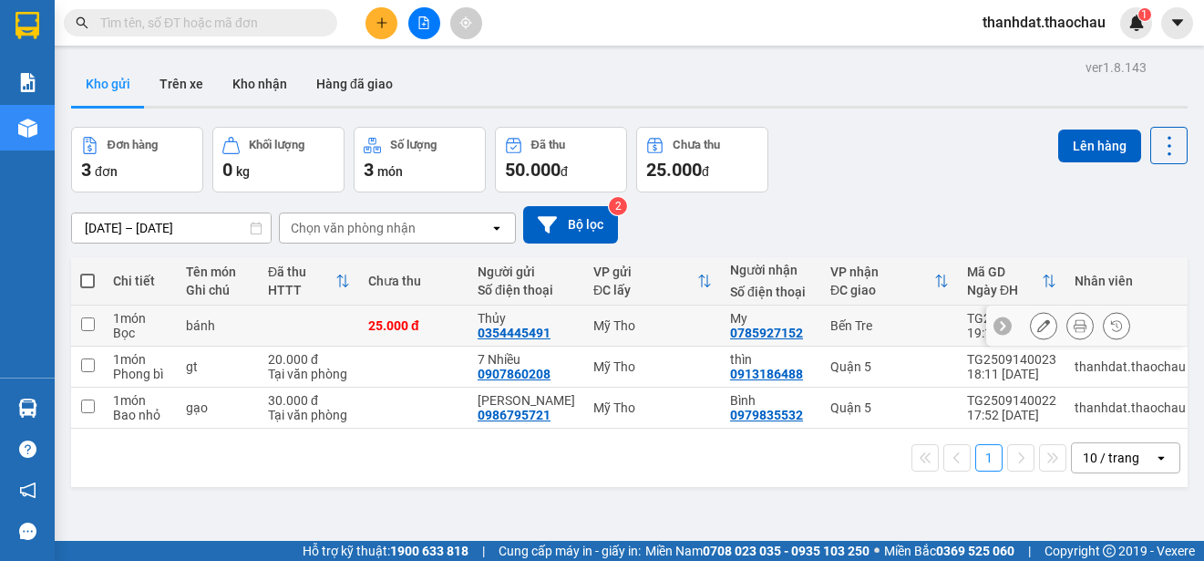
click at [84, 318] on input "checkbox" at bounding box center [88, 324] width 14 height 14
checkbox input "true"
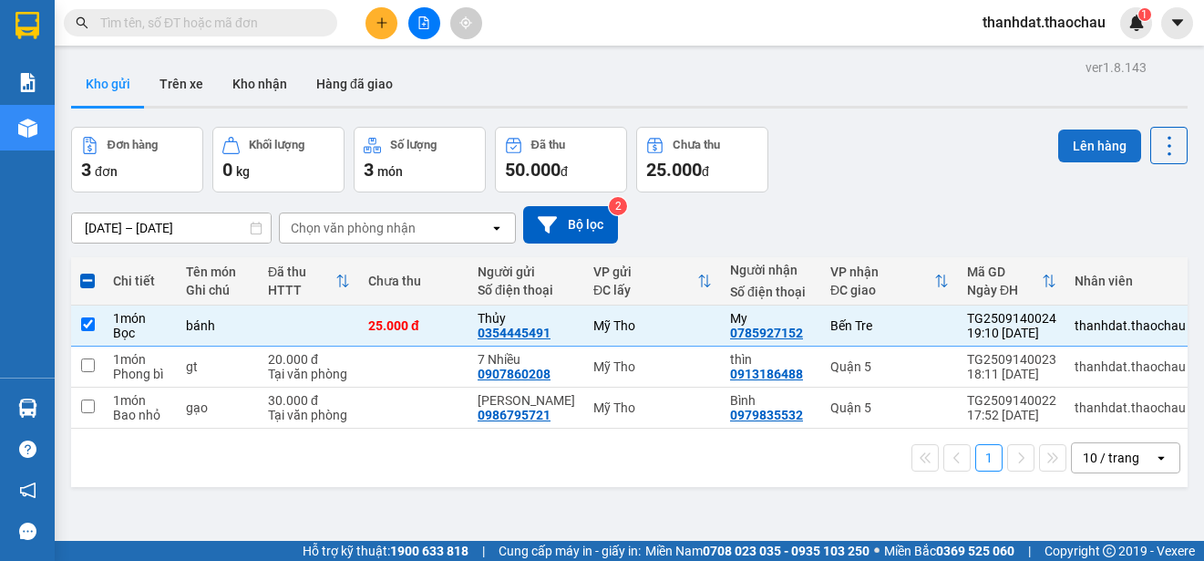
click at [1087, 144] on button "Lên hàng" at bounding box center [1100, 145] width 83 height 33
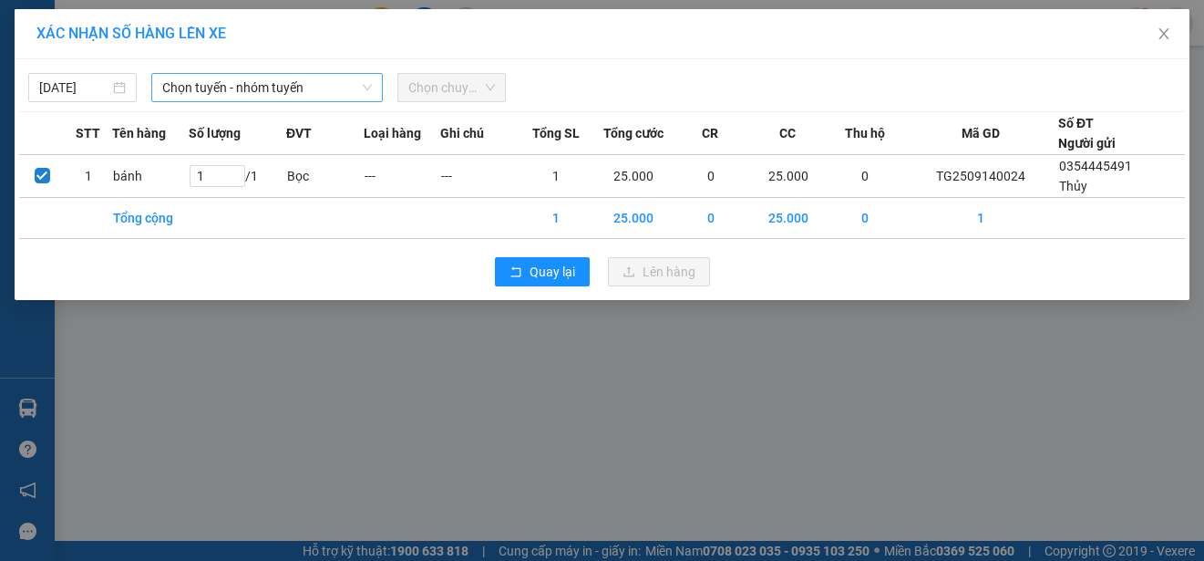
click at [267, 87] on span "Chọn tuyến - nhóm tuyến" at bounding box center [267, 87] width 210 height 27
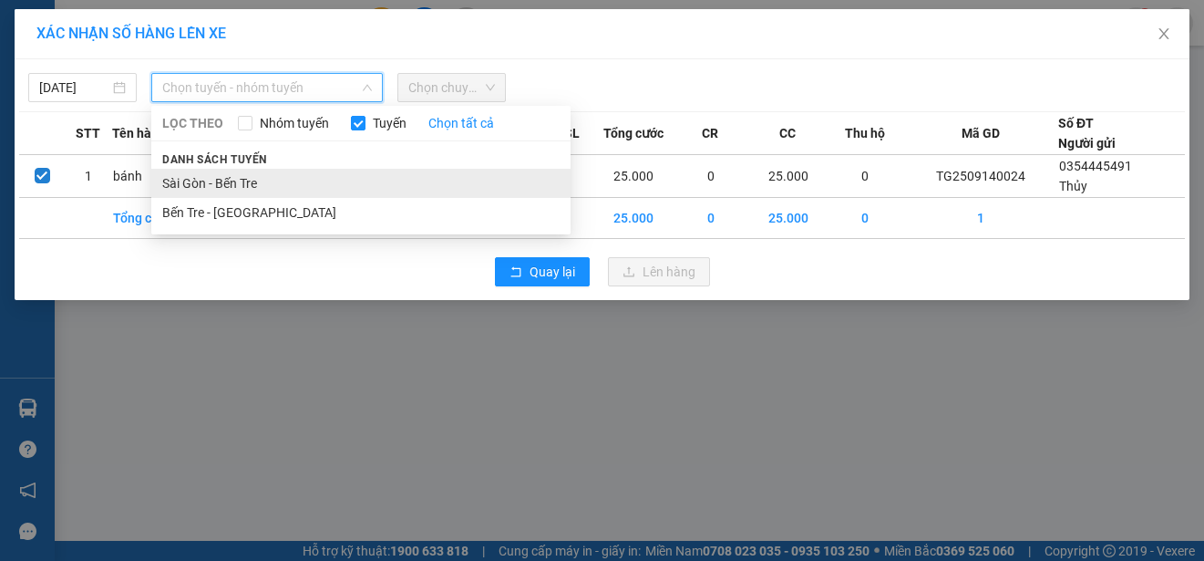
click at [209, 176] on li "Sài Gòn - Bến Tre" at bounding box center [360, 183] width 419 height 29
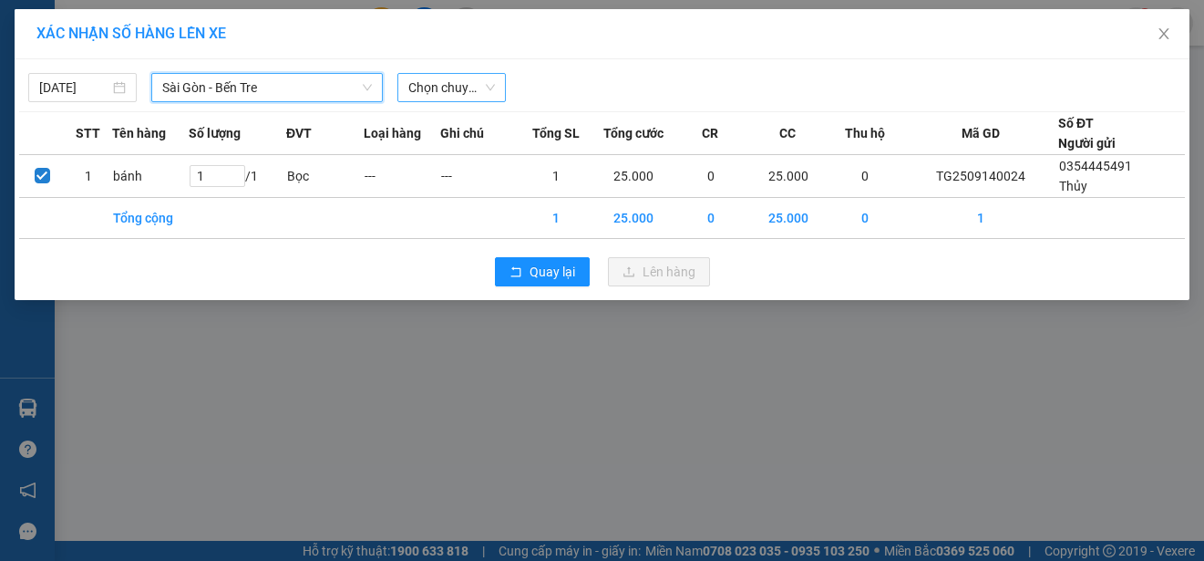
click at [448, 89] on span "Chọn chuyến" at bounding box center [451, 87] width 87 height 27
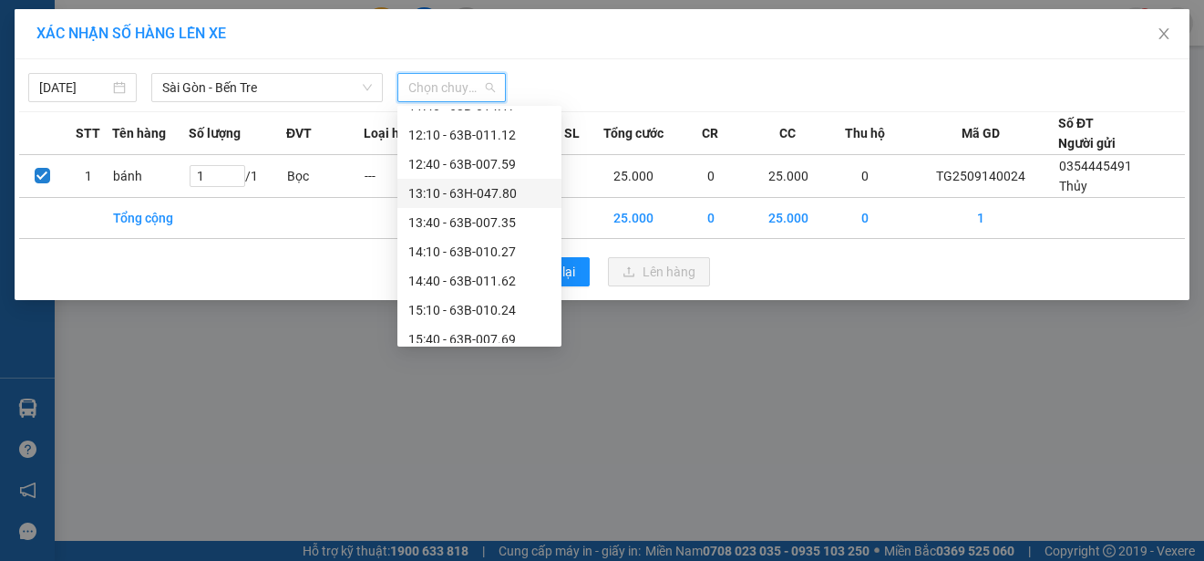
scroll to position [671, 0]
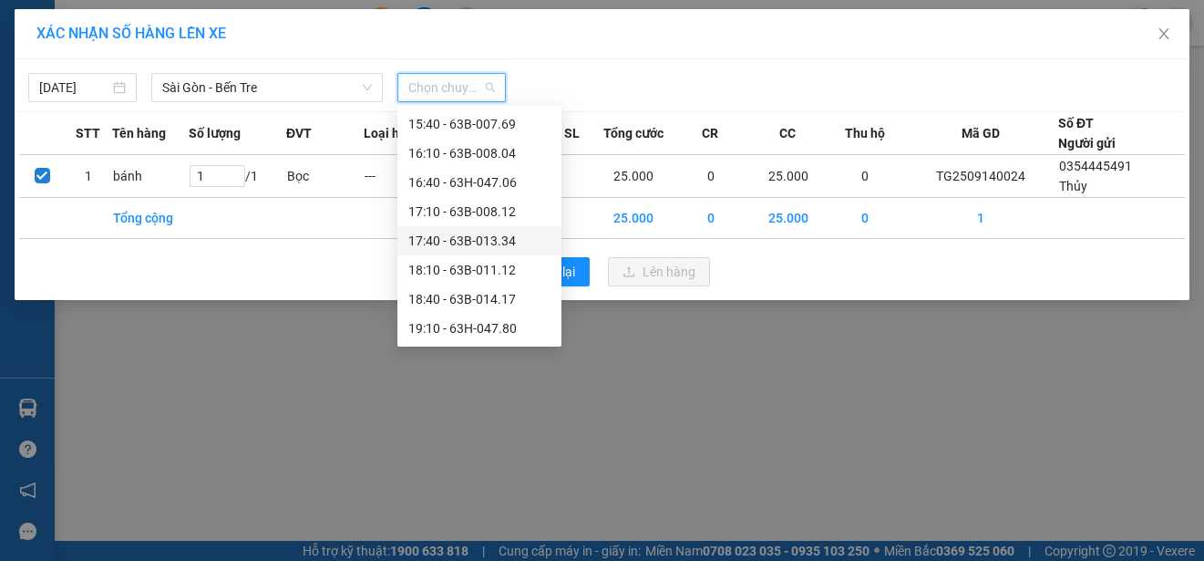
click at [489, 239] on div "17:40 - 63B-013.34" at bounding box center [479, 241] width 142 height 20
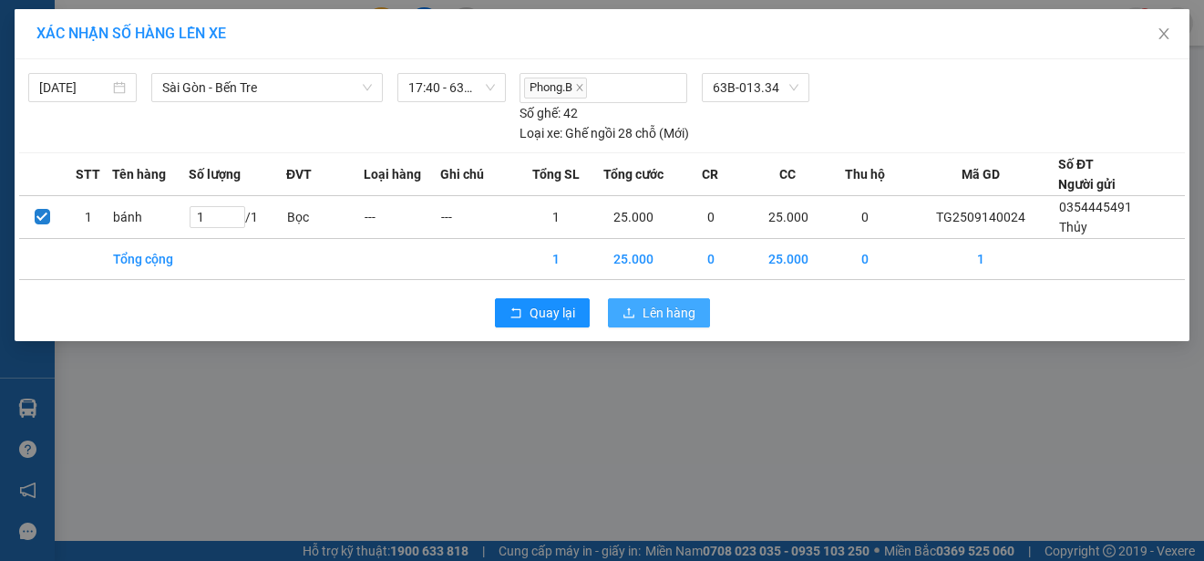
click at [656, 310] on span "Lên hàng" at bounding box center [669, 313] width 53 height 20
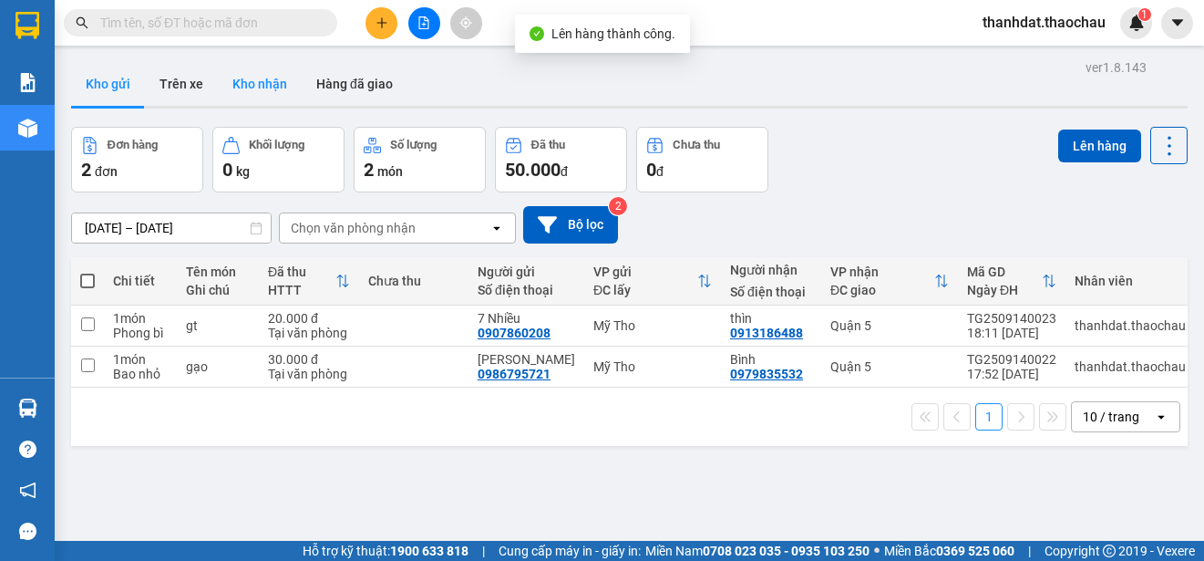
click at [267, 73] on button "Kho nhận" at bounding box center [260, 84] width 84 height 44
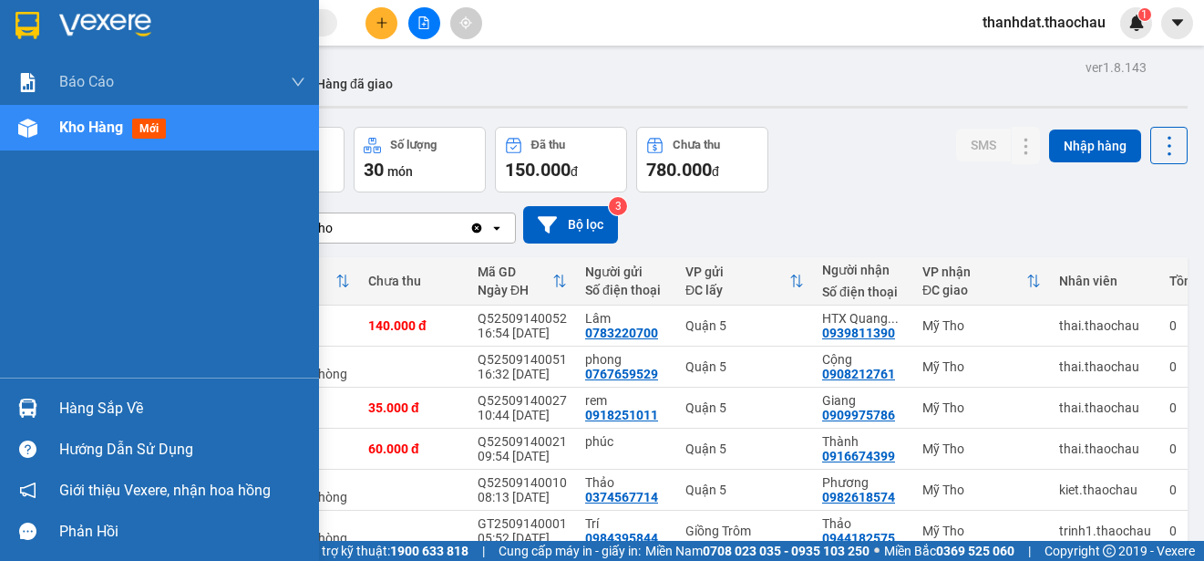
drag, startPoint x: 75, startPoint y: 401, endPoint x: 272, endPoint y: 438, distance: 200.3
click at [76, 403] on div "Hàng sắp về" at bounding box center [182, 408] width 246 height 27
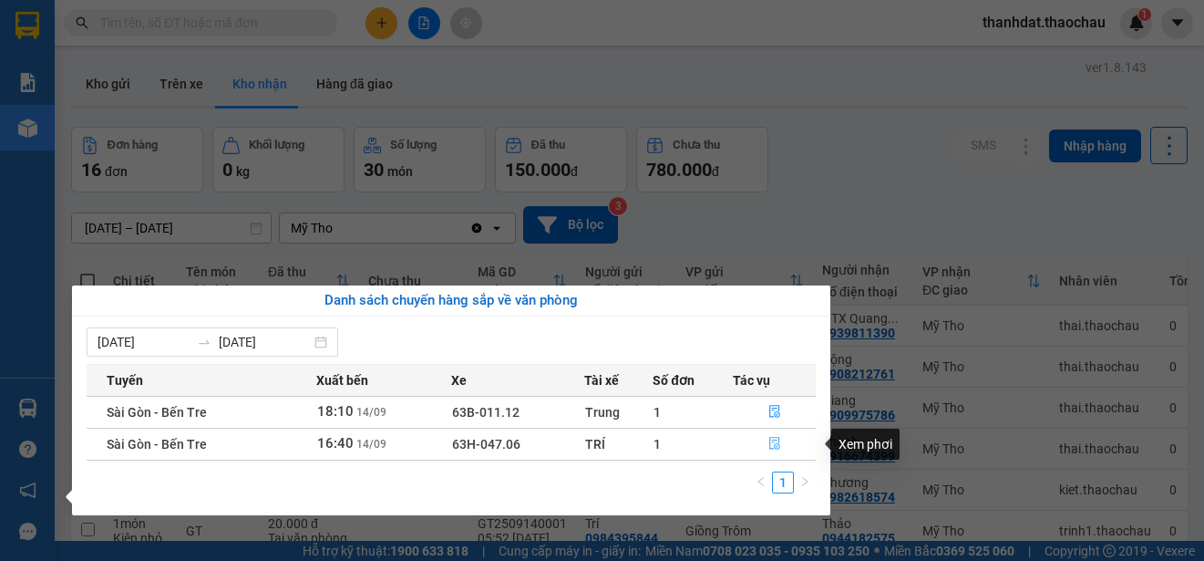
click at [775, 440] on icon "file-done" at bounding box center [775, 444] width 11 height 13
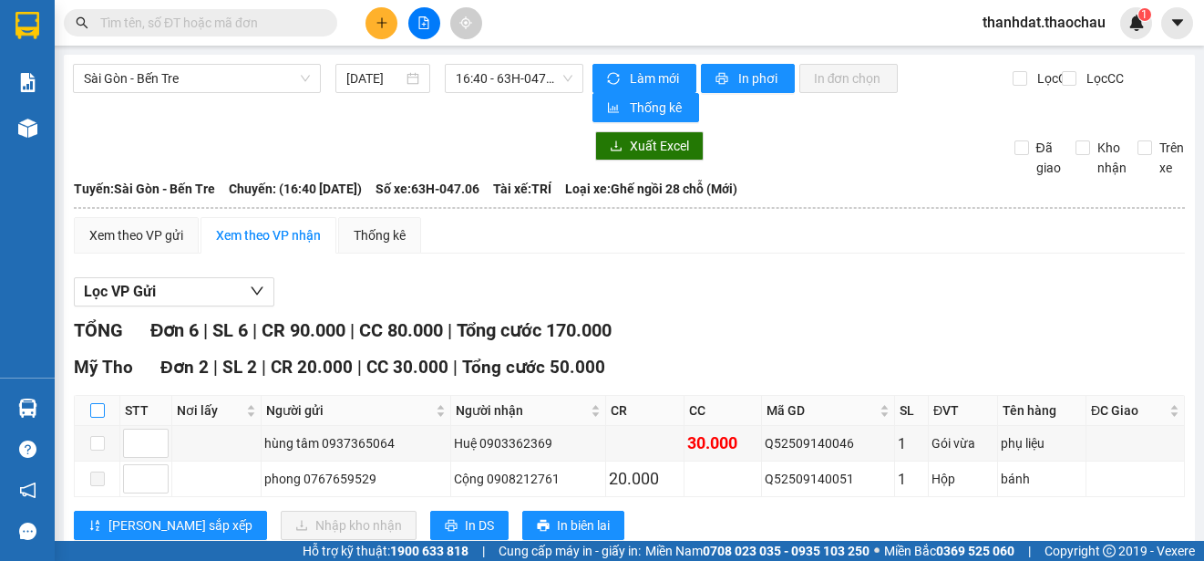
click at [99, 407] on input "checkbox" at bounding box center [97, 410] width 15 height 15
checkbox input "true"
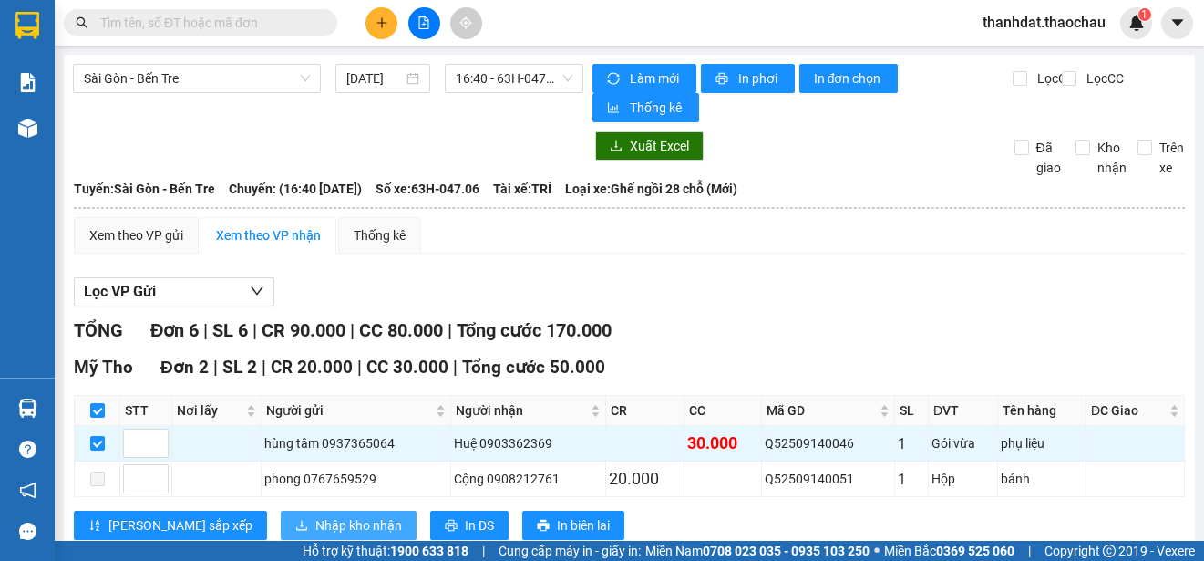
click at [315, 520] on span "Nhập kho nhận" at bounding box center [358, 525] width 87 height 20
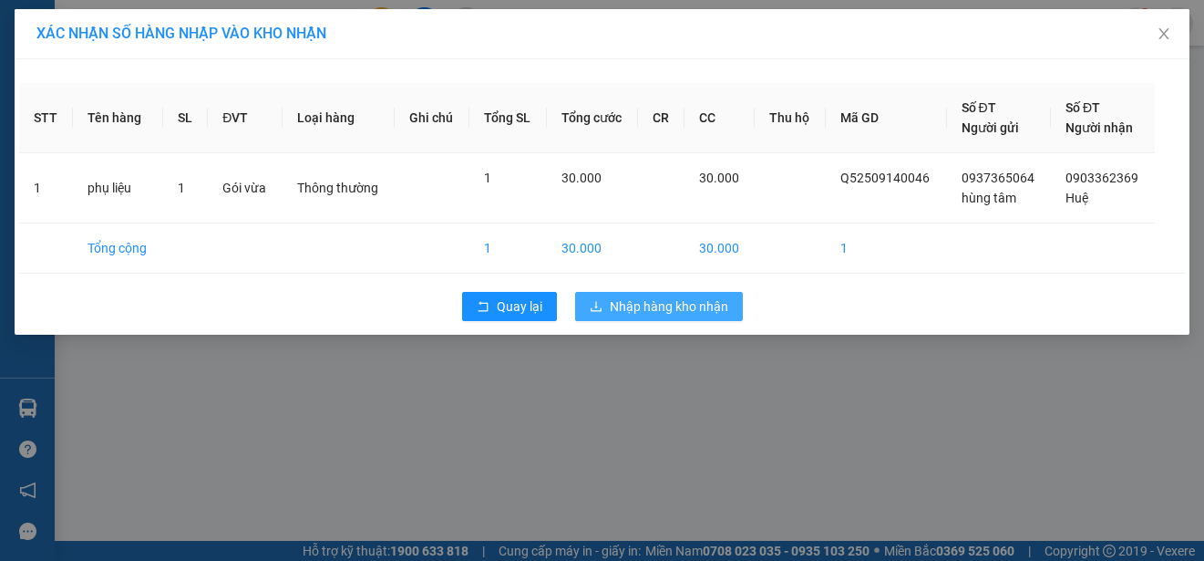
click at [680, 303] on span "Nhập hàng kho nhận" at bounding box center [669, 306] width 119 height 20
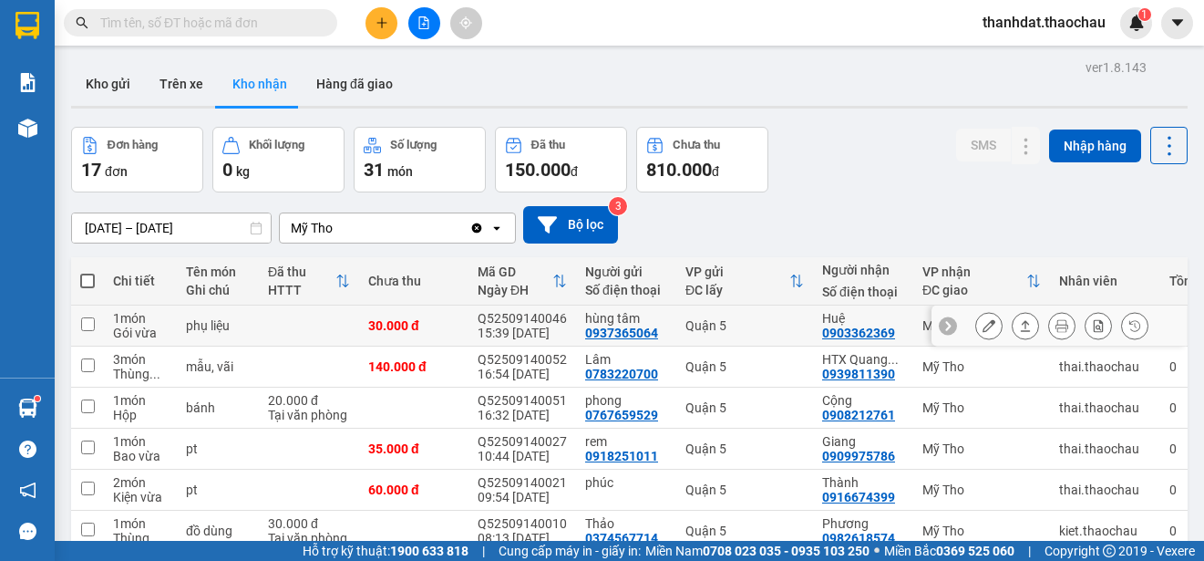
scroll to position [182, 0]
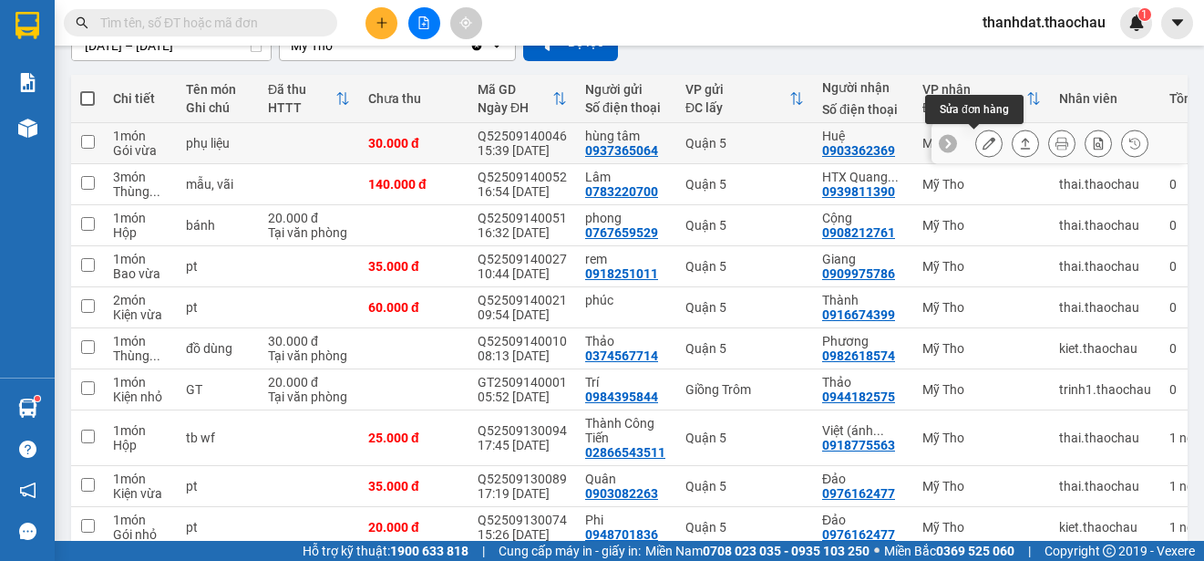
click at [983, 144] on icon at bounding box center [989, 143] width 13 height 13
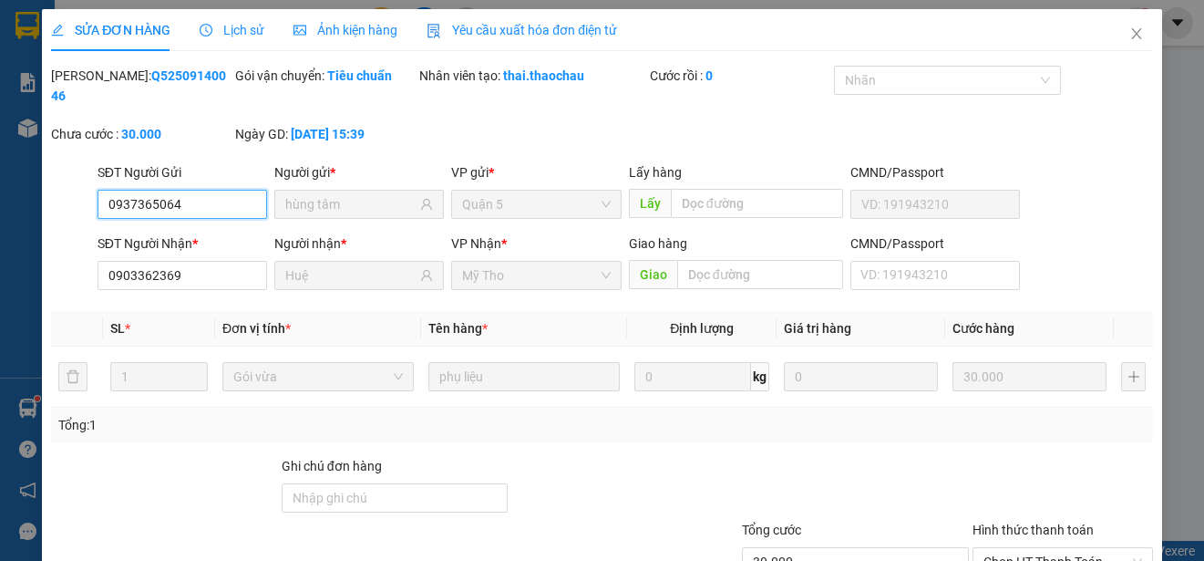
type input "0937365064"
type input "hùng tâm"
type input "0903362369"
type input "Huệ"
type input "30.000"
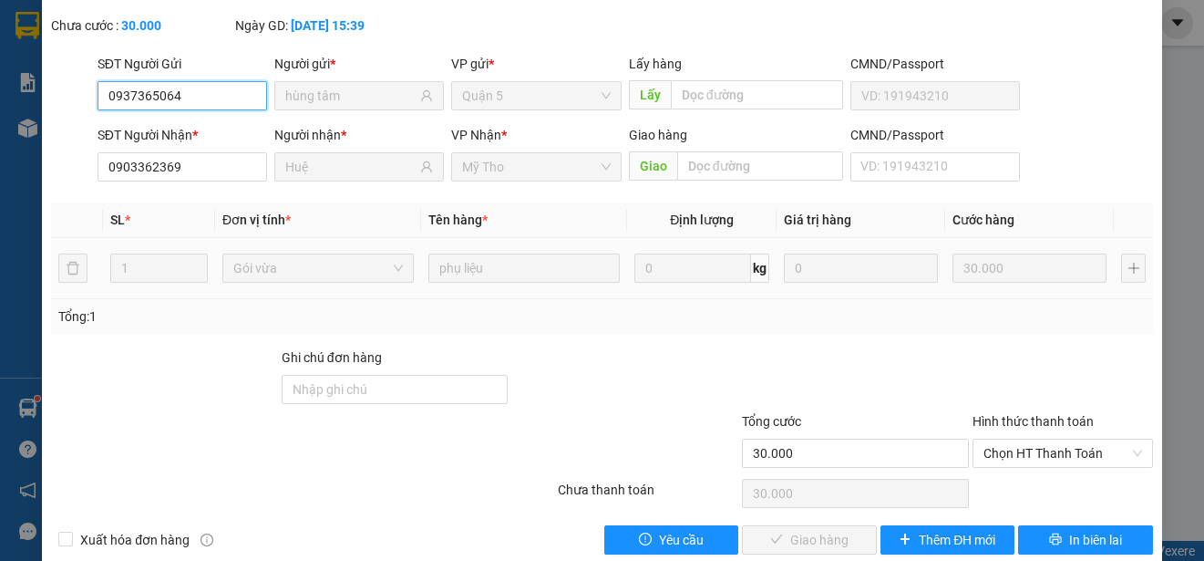
scroll to position [138, 0]
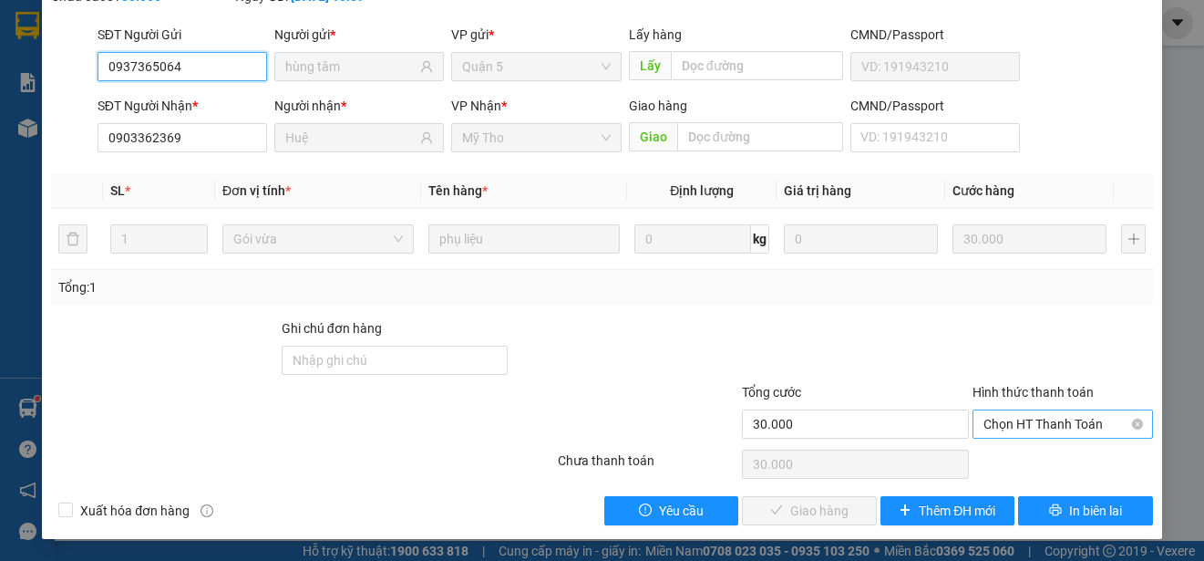
click at [1004, 421] on span "Chọn HT Thanh Toán" at bounding box center [1063, 423] width 159 height 27
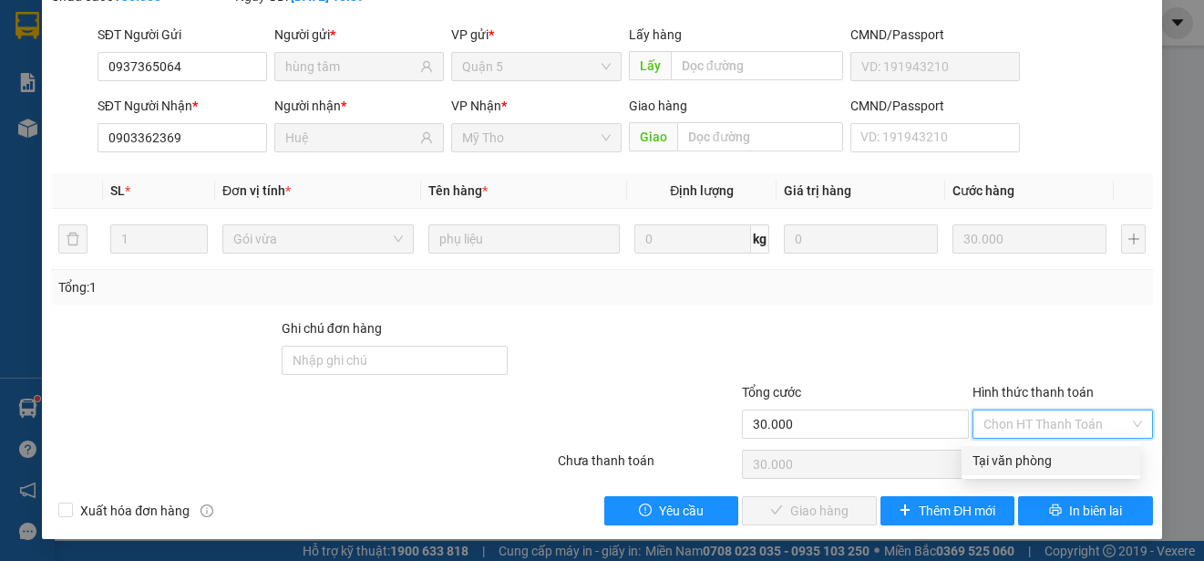
click at [1021, 460] on div "Tại văn phòng" at bounding box center [1051, 460] width 157 height 20
type input "0"
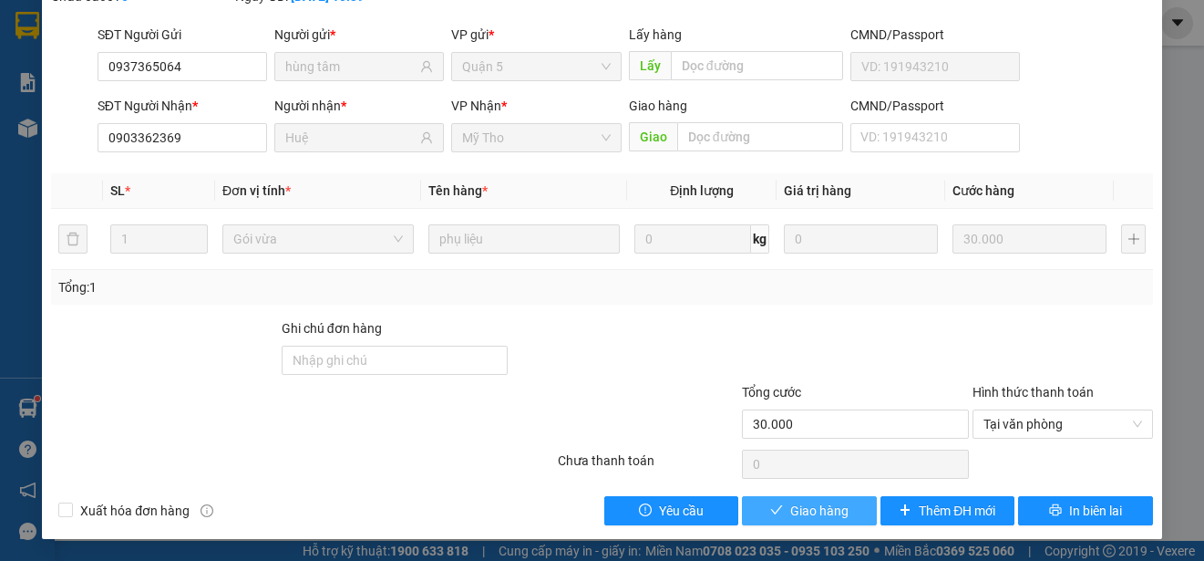
click at [791, 510] on span "Giao hàng" at bounding box center [819, 511] width 58 height 20
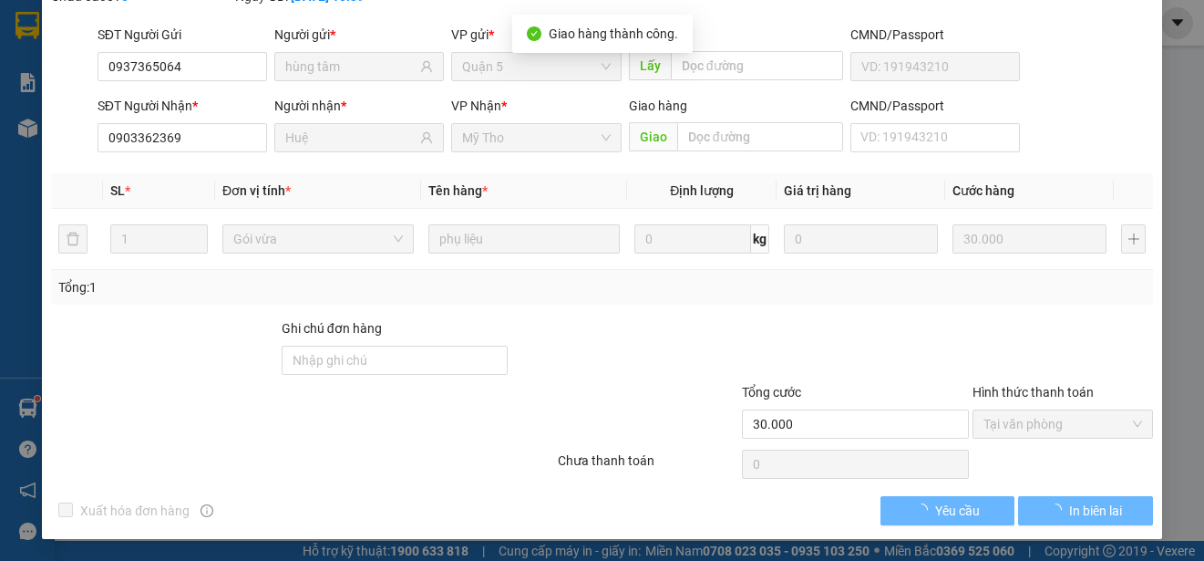
scroll to position [158, 0]
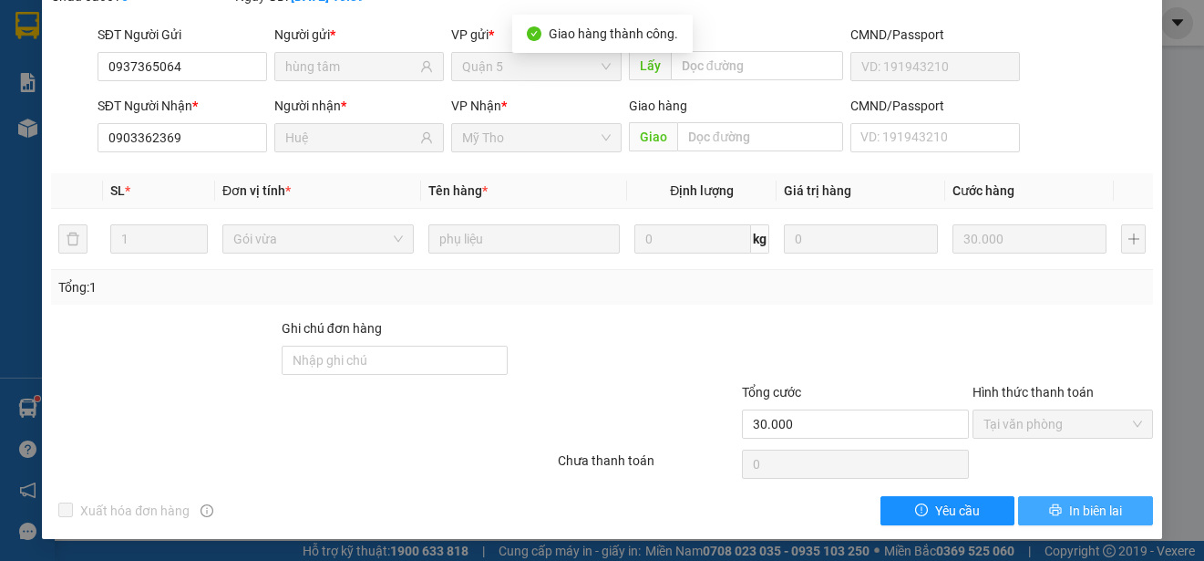
click at [1086, 513] on span "In biên lai" at bounding box center [1095, 511] width 53 height 20
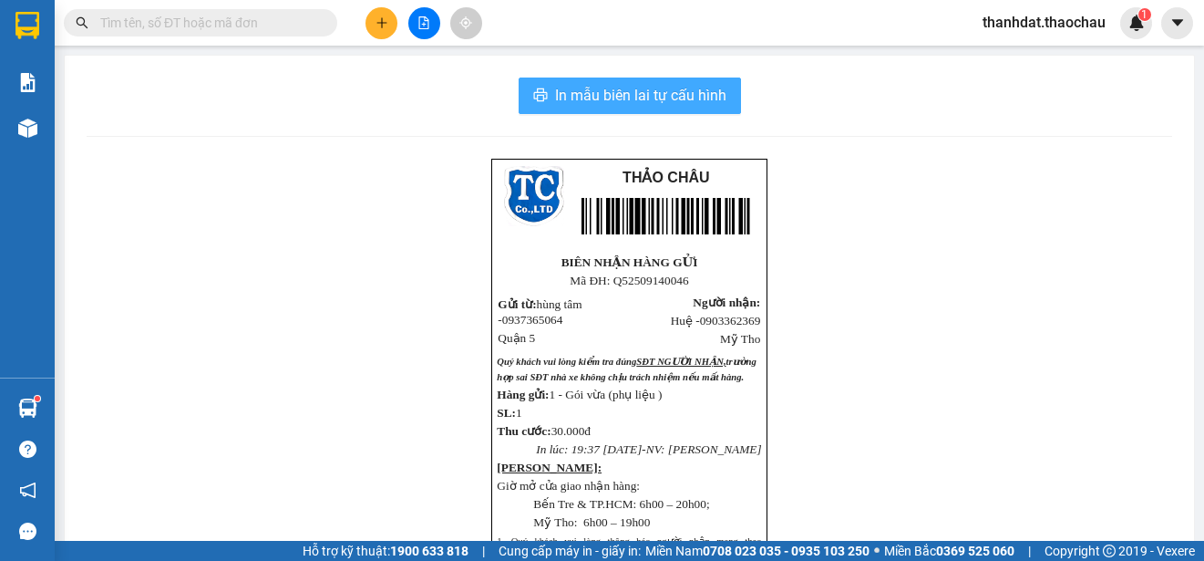
click at [630, 89] on span "In mẫu biên lai tự cấu hình" at bounding box center [640, 95] width 171 height 23
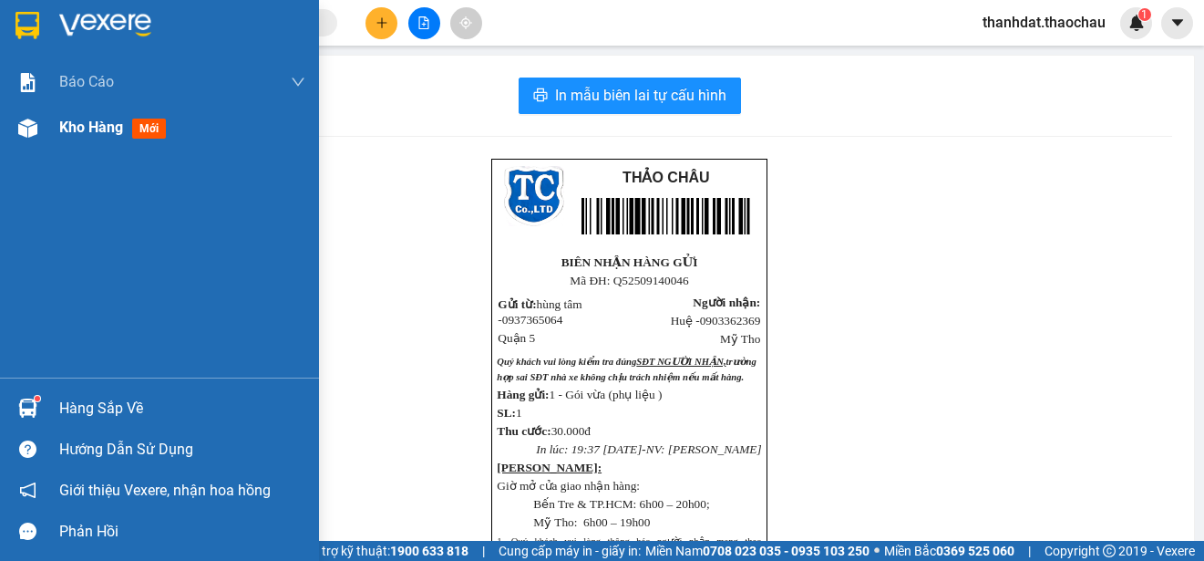
click at [67, 130] on span "Kho hàng" at bounding box center [91, 127] width 64 height 17
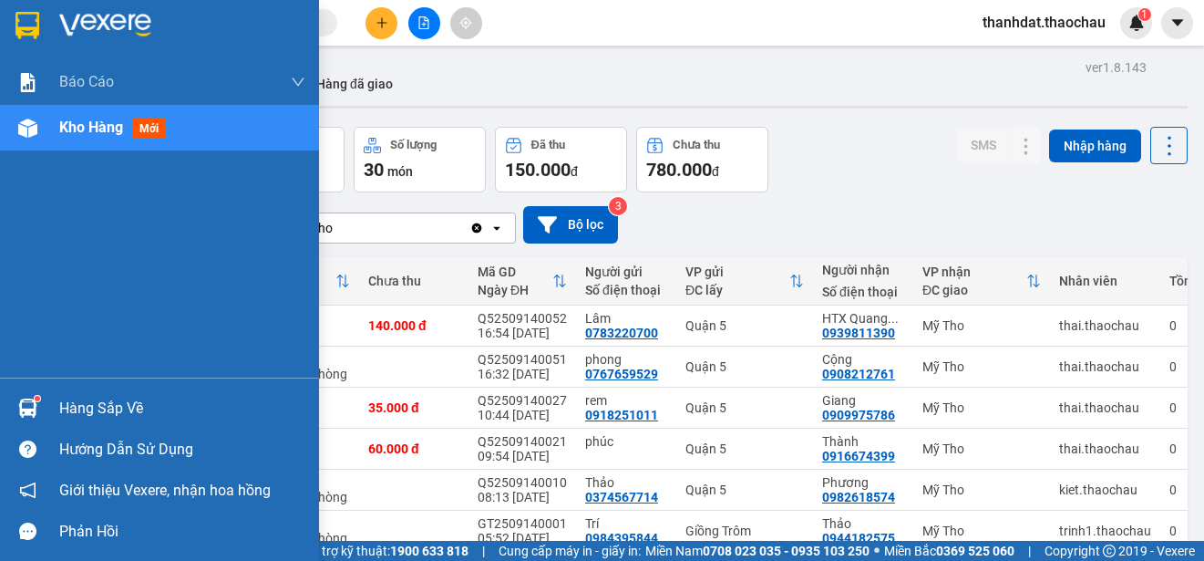
click at [88, 406] on div "Hàng sắp về" at bounding box center [182, 408] width 246 height 27
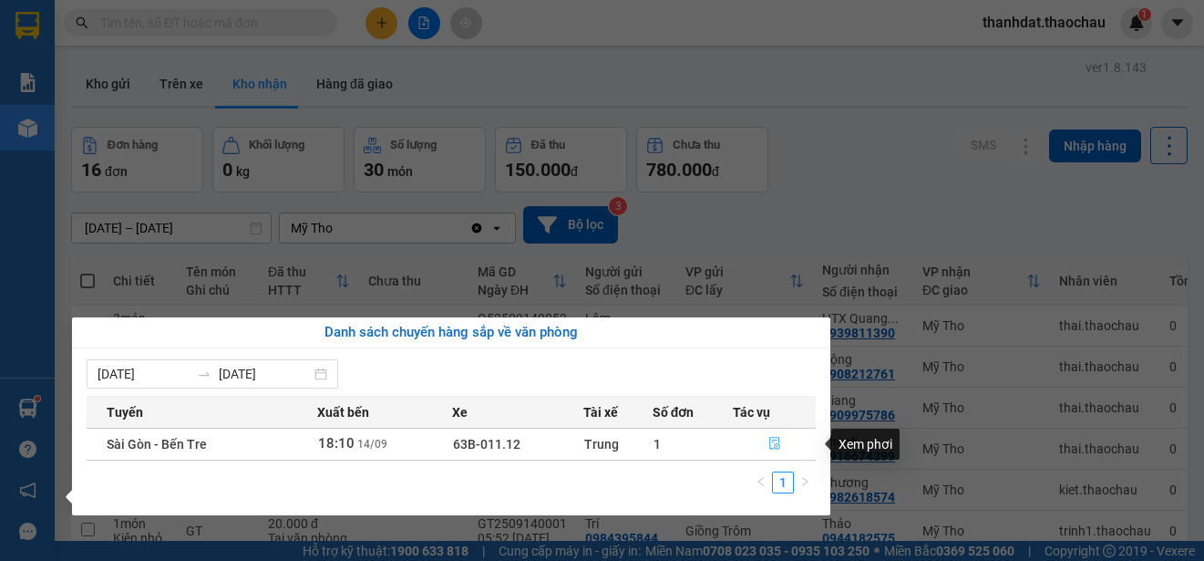
click at [772, 443] on icon "file-done" at bounding box center [775, 443] width 13 height 13
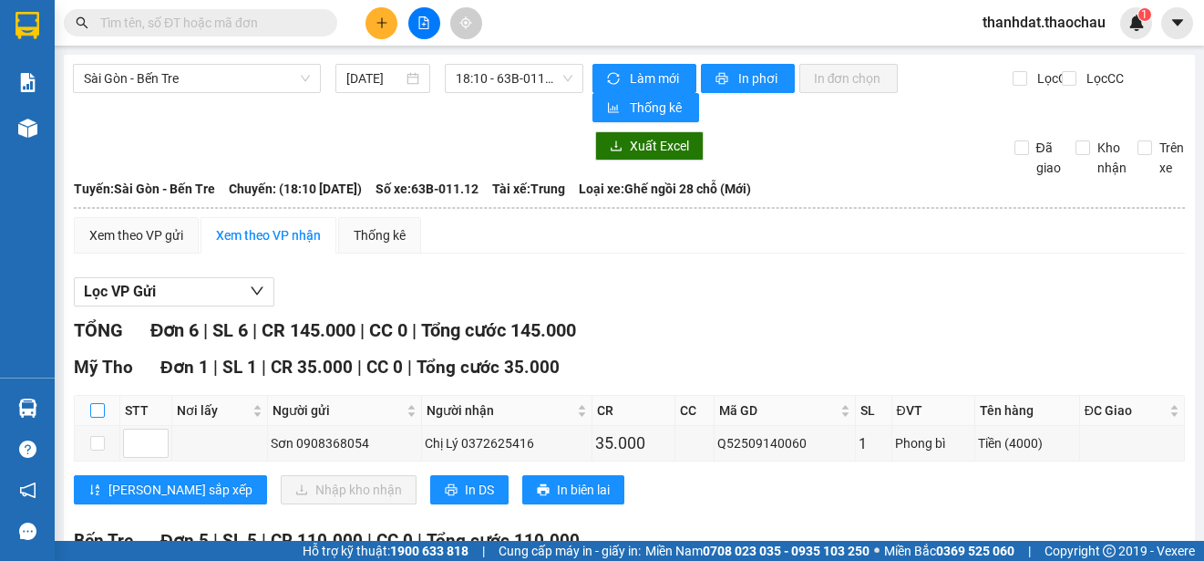
click at [94, 416] on input "checkbox" at bounding box center [97, 410] width 15 height 15
checkbox input "true"
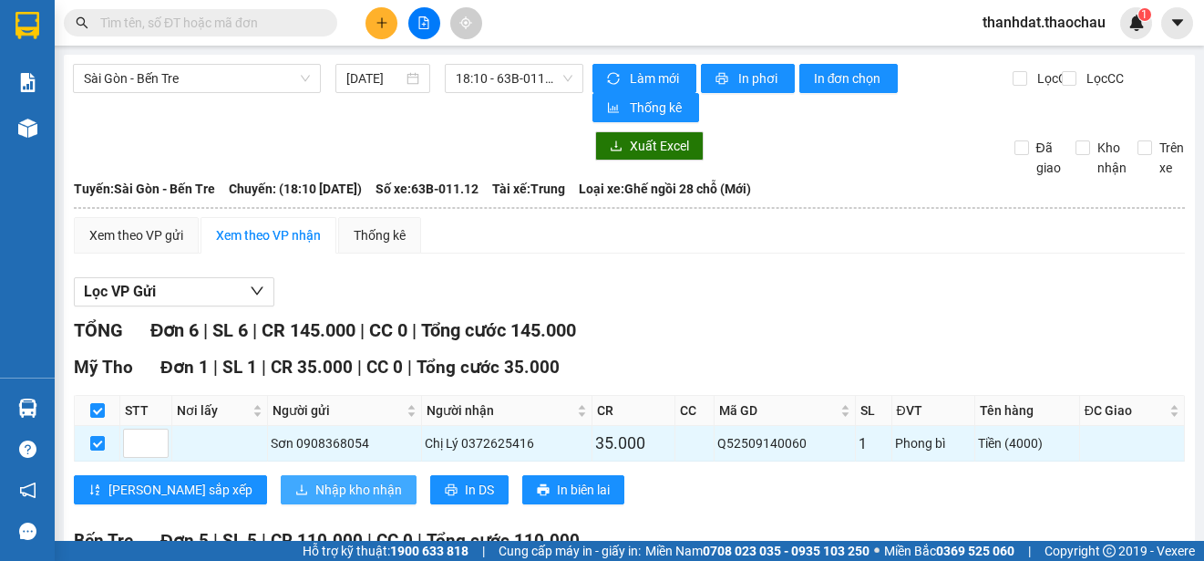
click at [315, 491] on span "Nhập kho nhận" at bounding box center [358, 490] width 87 height 20
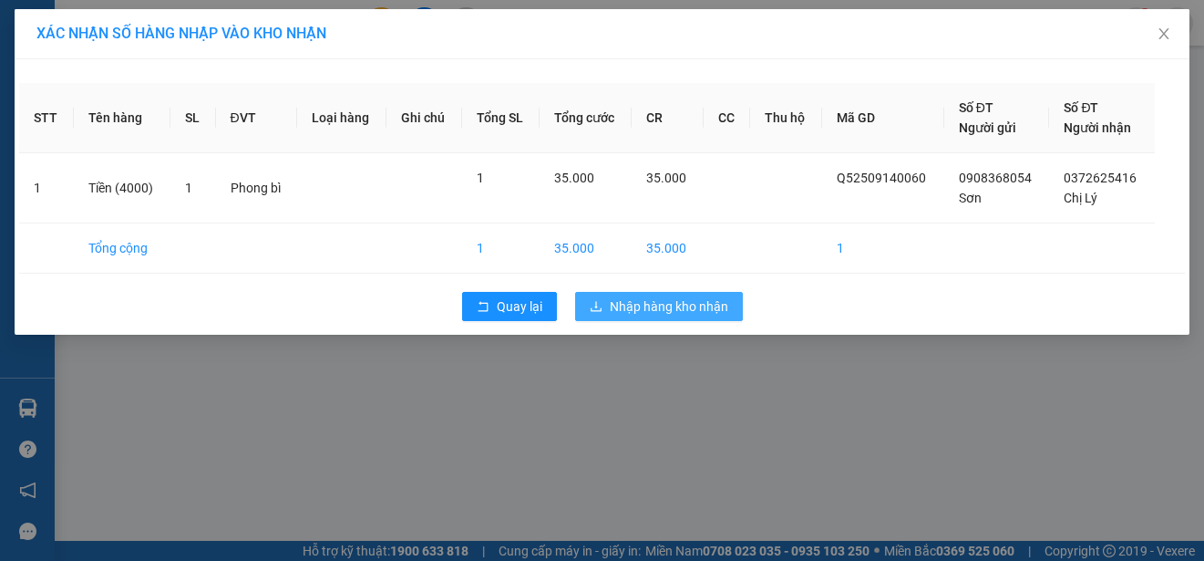
click at [705, 301] on span "Nhập hàng kho nhận" at bounding box center [669, 306] width 119 height 20
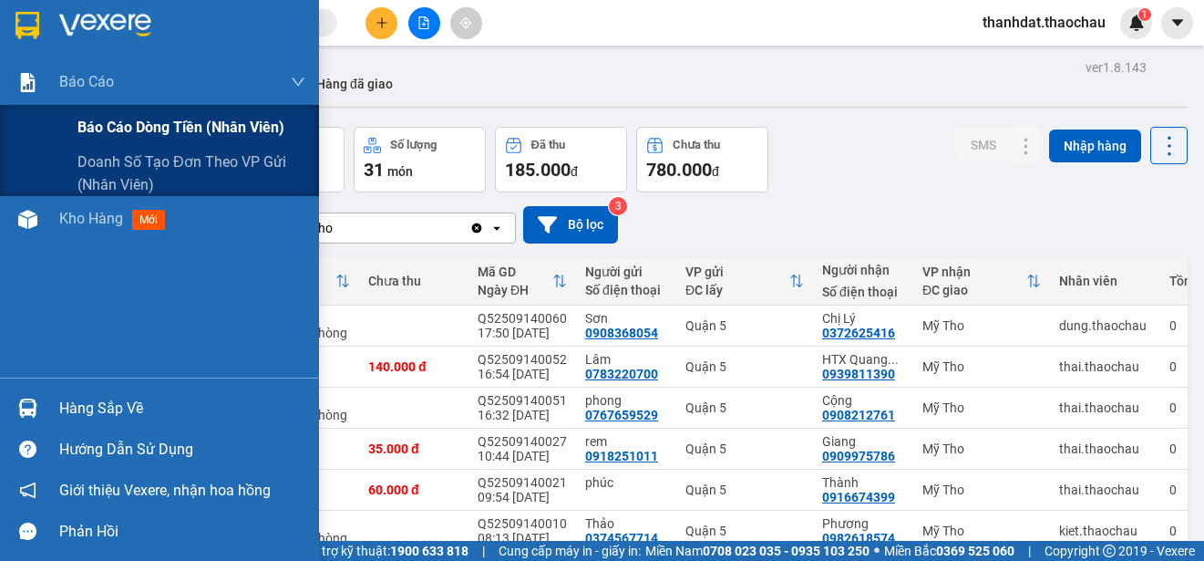
click at [111, 120] on span "Báo cáo dòng tiền (nhân viên)" at bounding box center [180, 127] width 207 height 23
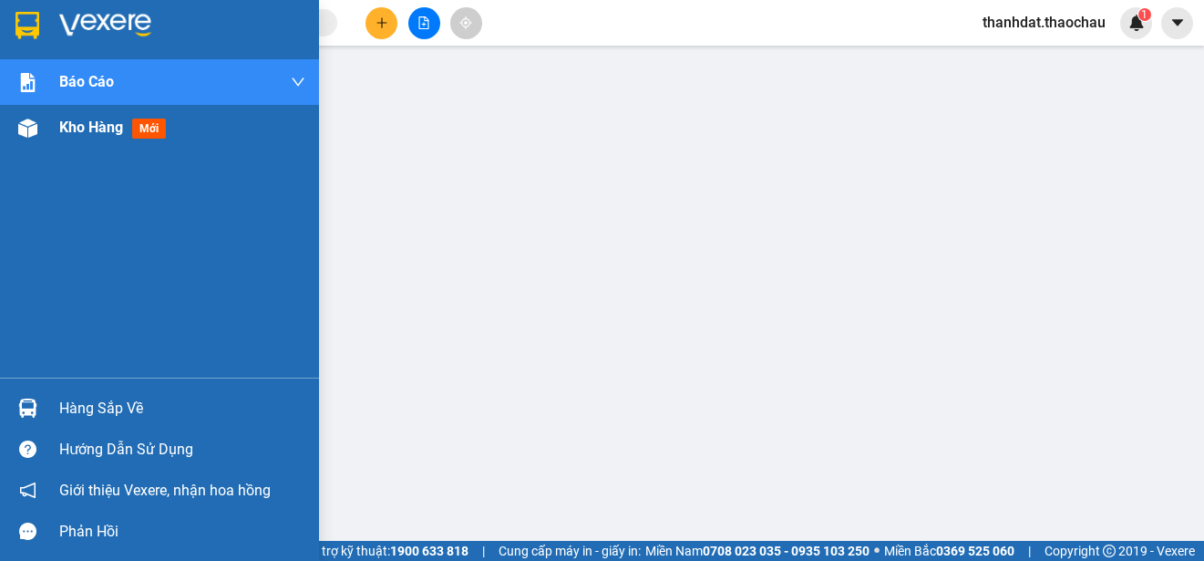
click at [61, 123] on span "Kho hàng" at bounding box center [91, 127] width 64 height 17
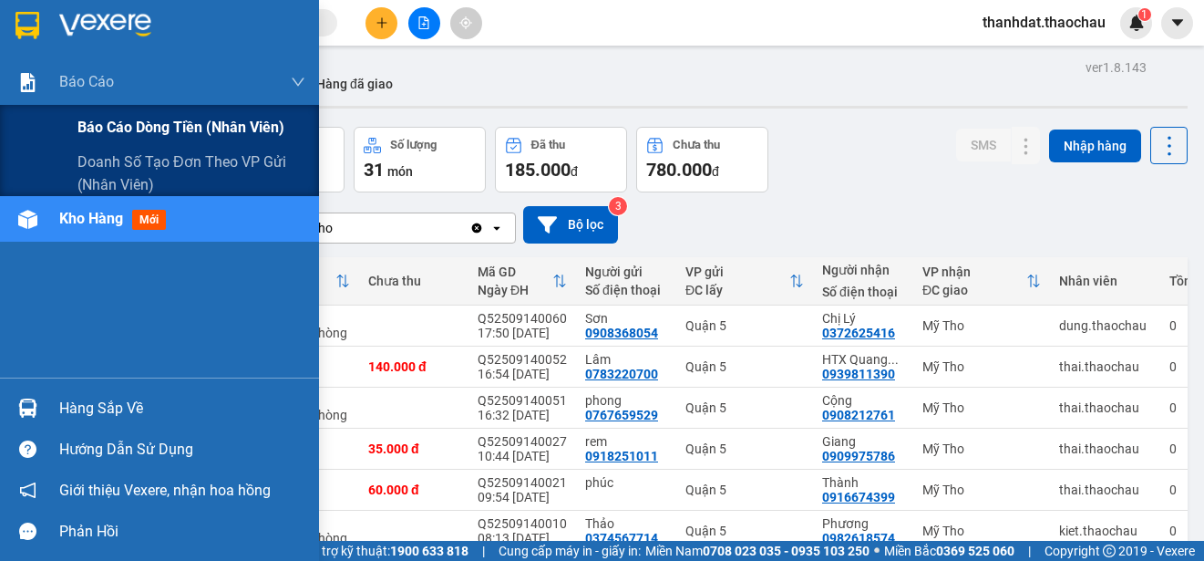
click at [103, 119] on span "Báo cáo dòng tiền (nhân viên)" at bounding box center [180, 127] width 207 height 23
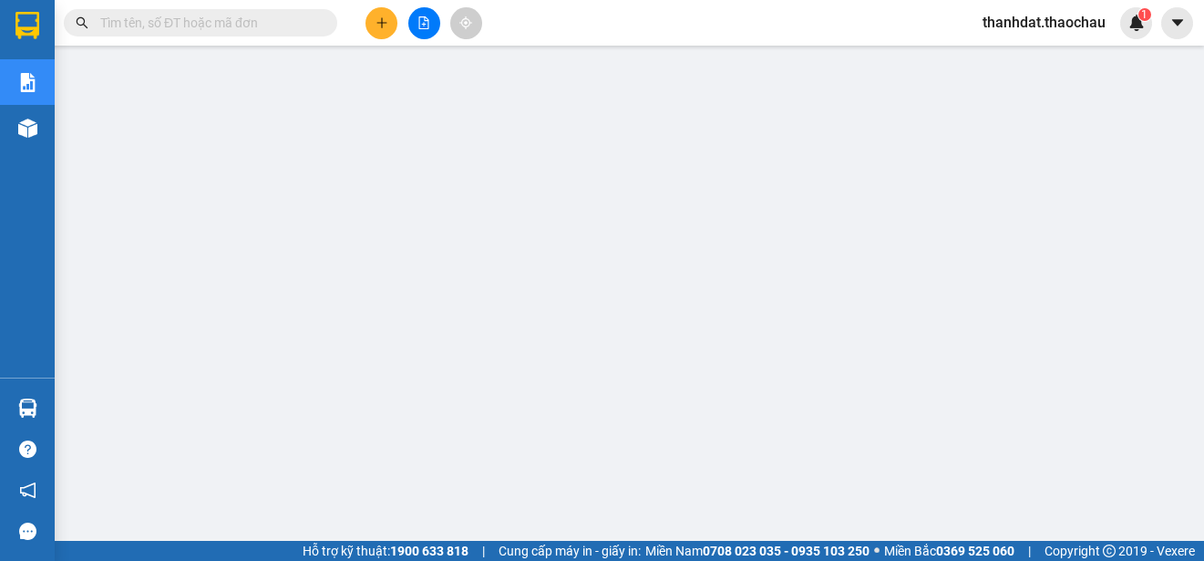
scroll to position [168, 0]
click at [1062, 28] on span "thanhdat.thaochau" at bounding box center [1044, 22] width 152 height 23
click at [1043, 53] on span "Đăng xuất" at bounding box center [1053, 56] width 114 height 20
